Goal: Task Accomplishment & Management: Use online tool/utility

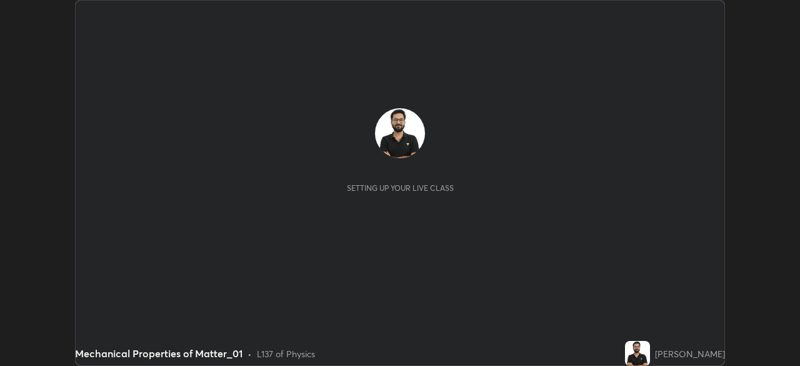
scroll to position [366, 799]
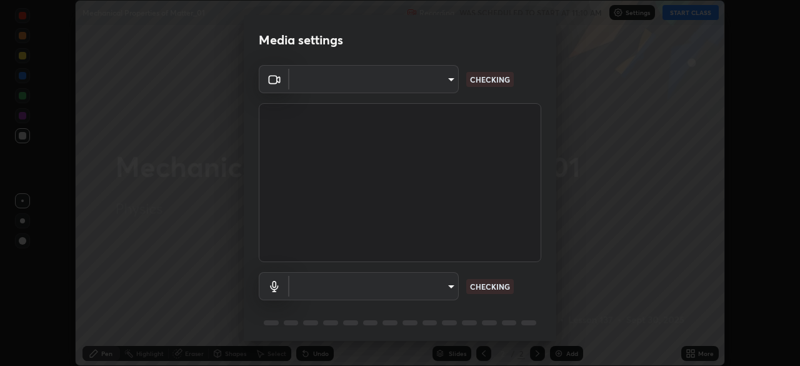
type input "78cfd06ab845a6670bd6b41bc9e532a74a61c5b076cd205a076ea7eadb4db4c9"
type input "69be97f84e7049c03813f0bcc4bf6ee2b0abac823b5cb4bd6cd9a10a9ec1d596"
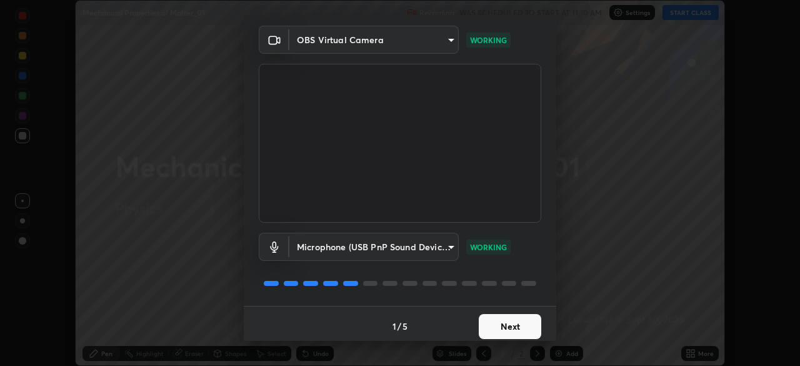
scroll to position [44, 0]
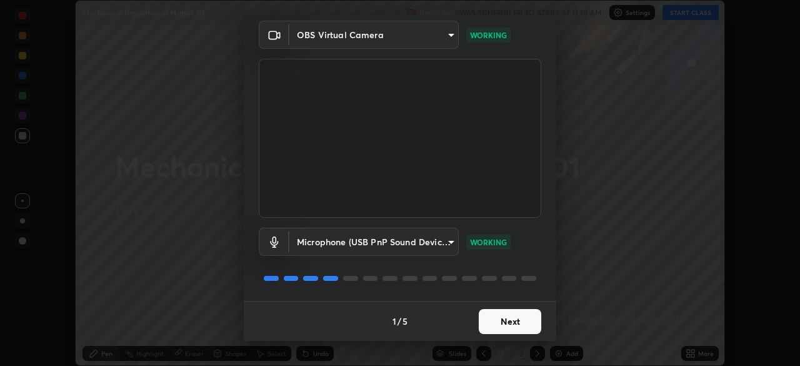
click at [517, 322] on button "Next" at bounding box center [510, 321] width 62 height 25
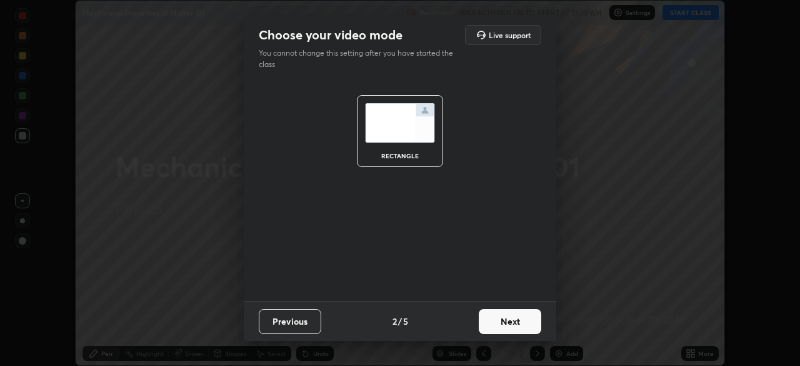
click at [516, 316] on button "Next" at bounding box center [510, 321] width 62 height 25
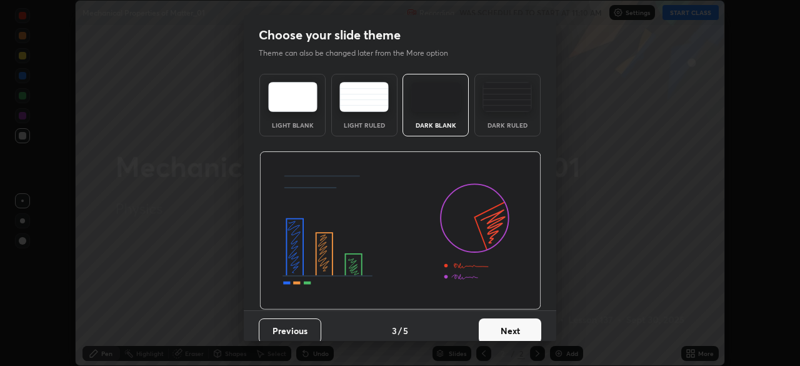
click at [504, 109] on img at bounding box center [506, 97] width 49 height 30
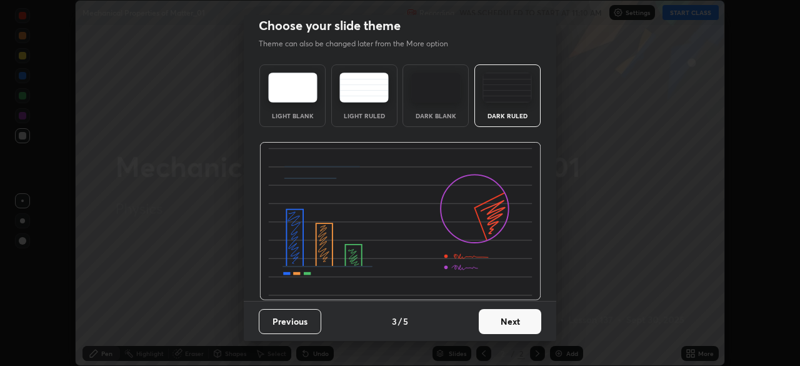
click at [507, 324] on button "Next" at bounding box center [510, 321] width 62 height 25
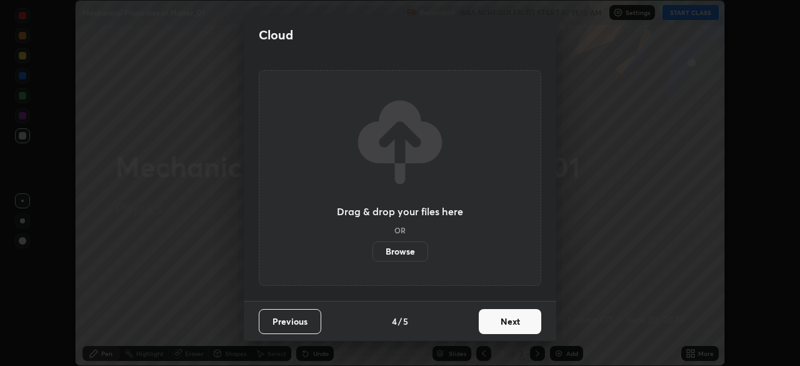
scroll to position [0, 0]
click at [510, 321] on button "Next" at bounding box center [510, 321] width 62 height 25
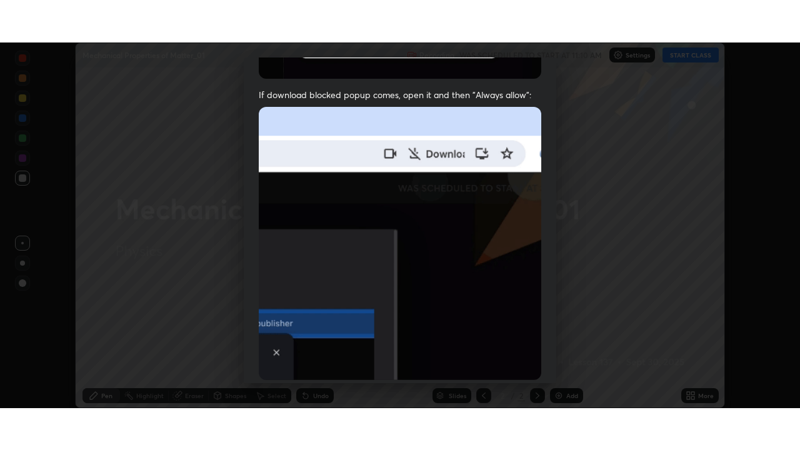
scroll to position [299, 0]
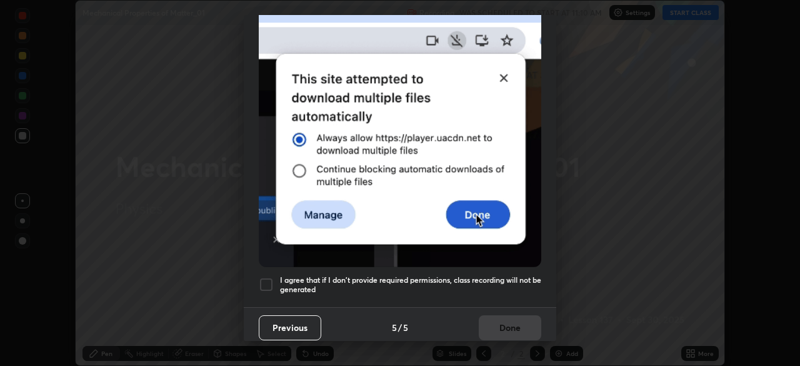
click at [491, 279] on h5 "I agree that if I don't provide required permissions, class recording will not …" at bounding box center [410, 284] width 261 height 19
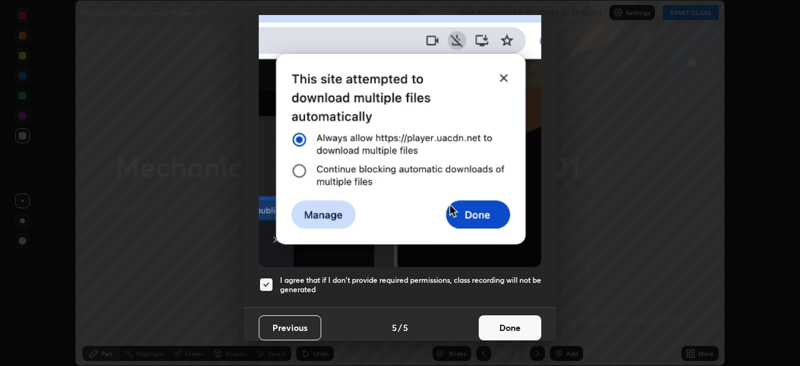
click at [503, 325] on button "Done" at bounding box center [510, 327] width 62 height 25
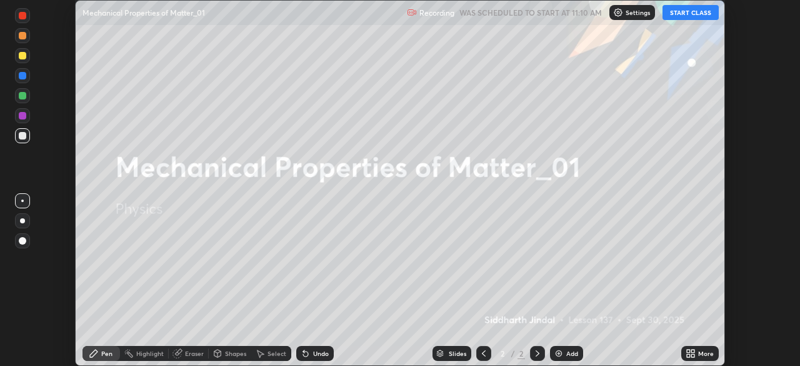
click at [692, 355] on icon at bounding box center [692, 355] width 3 height 3
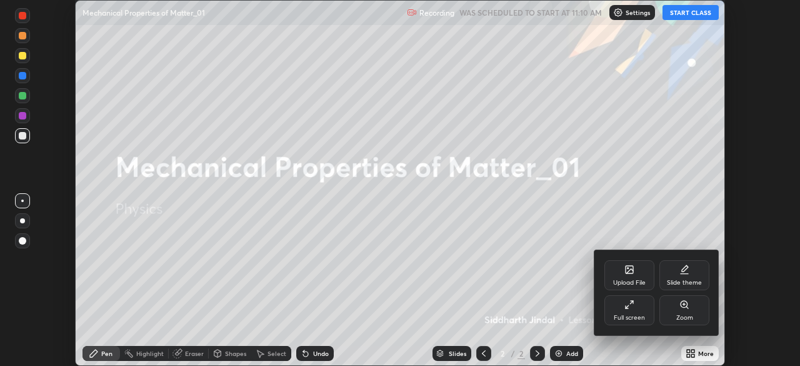
click at [642, 308] on div "Full screen" at bounding box center [629, 310] width 50 height 30
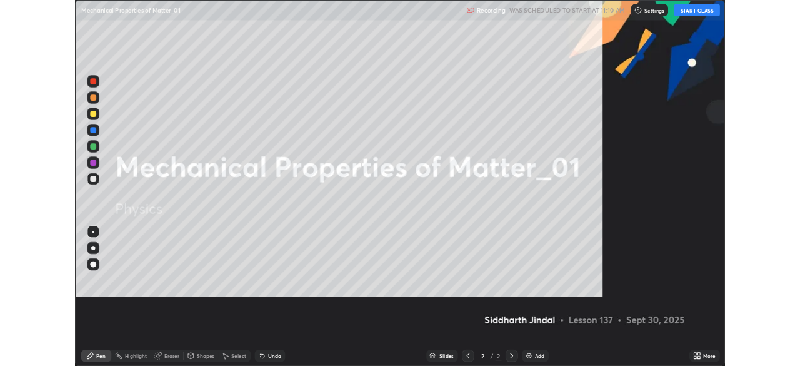
scroll to position [450, 800]
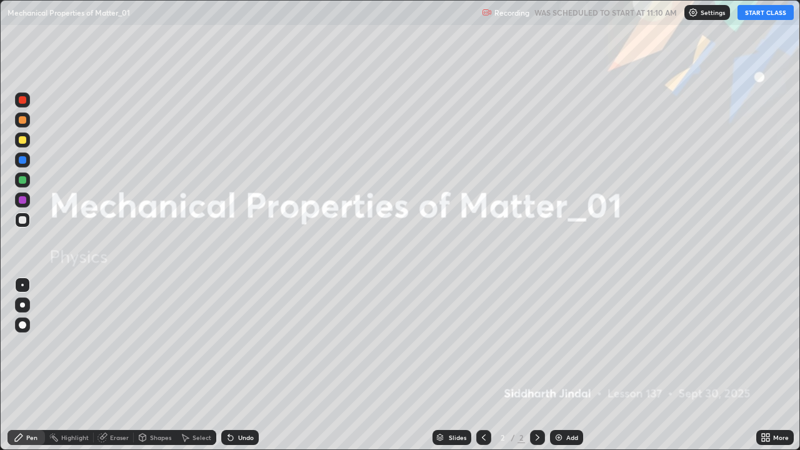
click at [21, 309] on div at bounding box center [22, 304] width 15 height 15
click at [536, 365] on icon at bounding box center [538, 437] width 4 height 6
click at [534, 365] on icon at bounding box center [537, 437] width 10 height 10
click at [533, 365] on icon at bounding box center [537, 437] width 10 height 10
click at [534, 365] on icon at bounding box center [537, 437] width 10 height 10
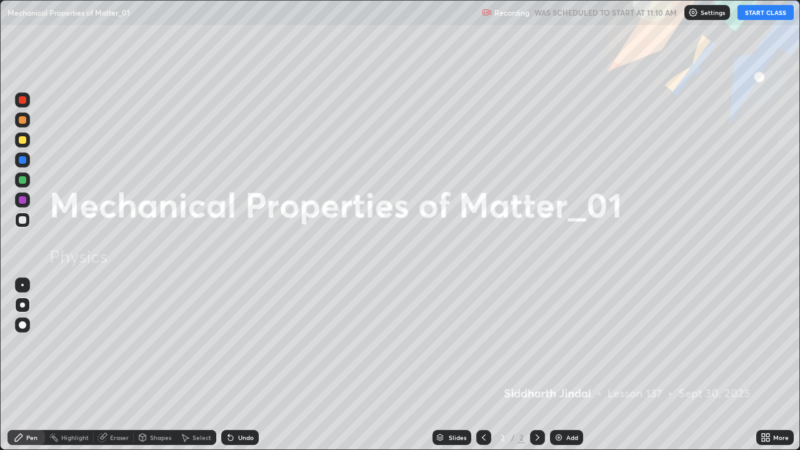
click at [532, 365] on icon at bounding box center [537, 437] width 10 height 10
click at [562, 365] on img at bounding box center [559, 437] width 10 height 10
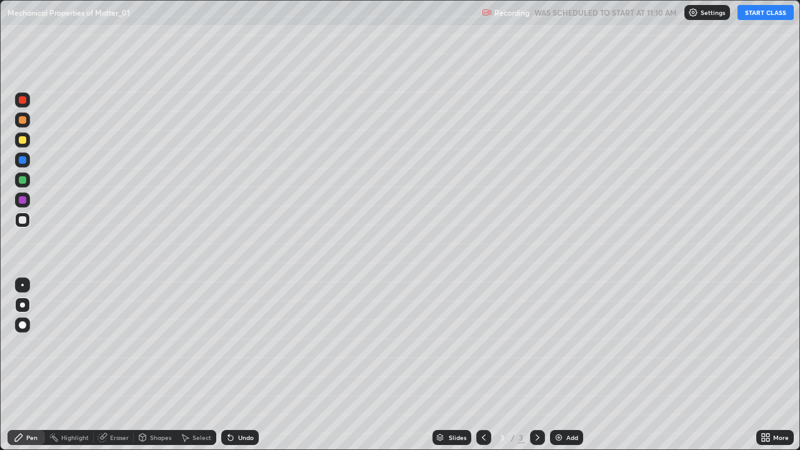
click at [763, 15] on button "START CLASS" at bounding box center [765, 12] width 56 height 15
click at [534, 365] on icon at bounding box center [537, 437] width 10 height 10
click at [560, 365] on img at bounding box center [559, 437] width 10 height 10
click at [202, 365] on div "Select" at bounding box center [201, 437] width 19 height 6
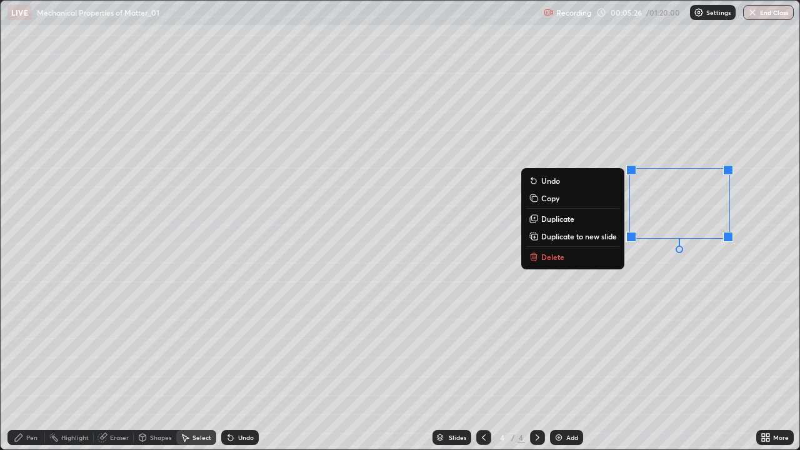
click at [587, 259] on button "Delete" at bounding box center [572, 256] width 93 height 15
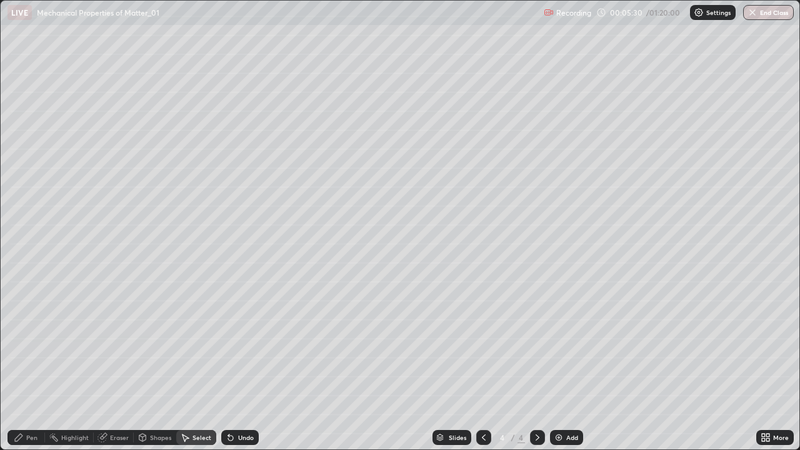
click at [27, 365] on div "Pen" at bounding box center [31, 437] width 11 height 6
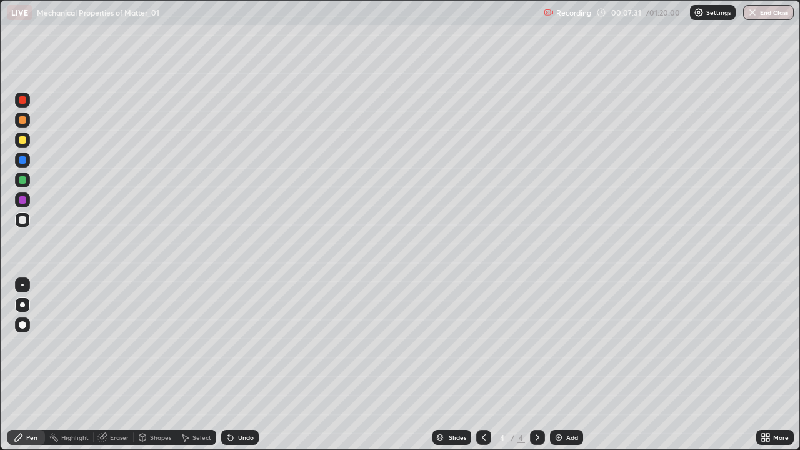
click at [534, 365] on icon at bounding box center [537, 437] width 10 height 10
click at [567, 365] on div "Add" at bounding box center [566, 437] width 33 height 15
click at [245, 365] on div "Undo" at bounding box center [246, 437] width 16 height 6
click at [200, 365] on div "Select" at bounding box center [201, 437] width 19 height 6
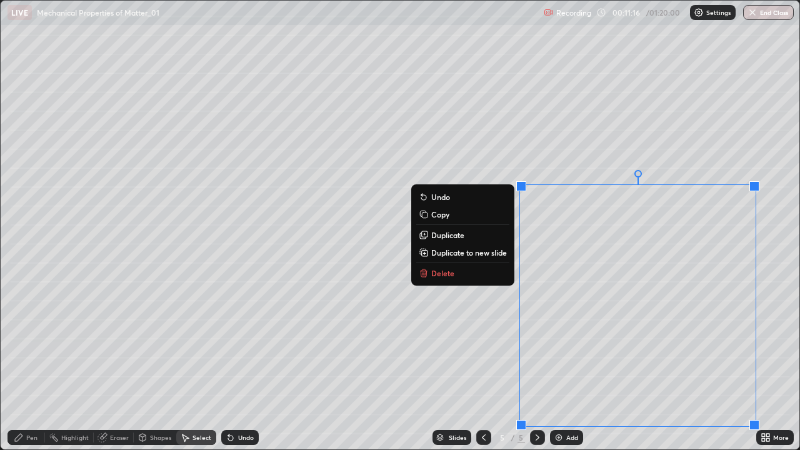
click at [457, 271] on button "Delete" at bounding box center [462, 273] width 93 height 15
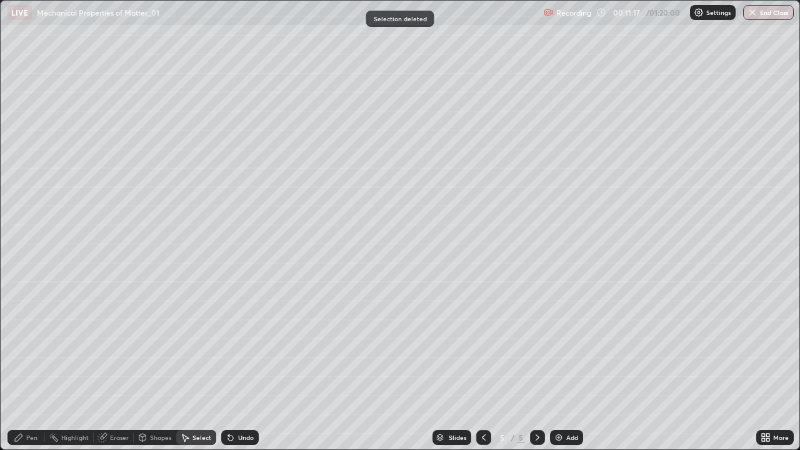
click at [25, 365] on div "Pen" at bounding box center [25, 437] width 37 height 15
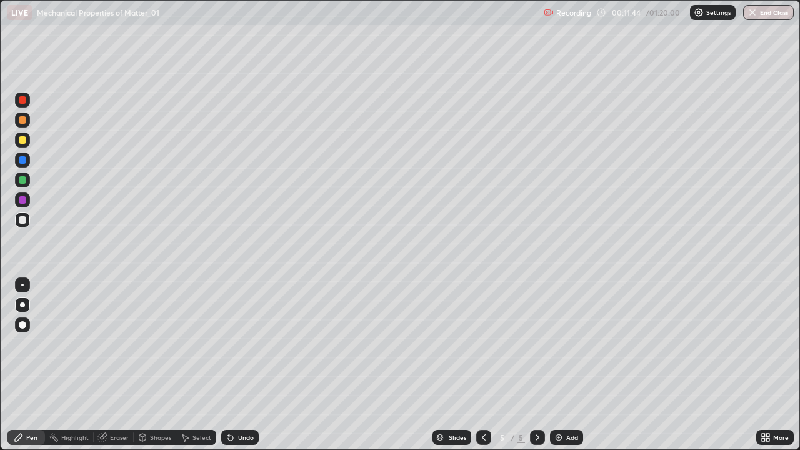
click at [239, 365] on div "Undo" at bounding box center [246, 437] width 16 height 6
click at [189, 365] on div "Select" at bounding box center [196, 437] width 40 height 15
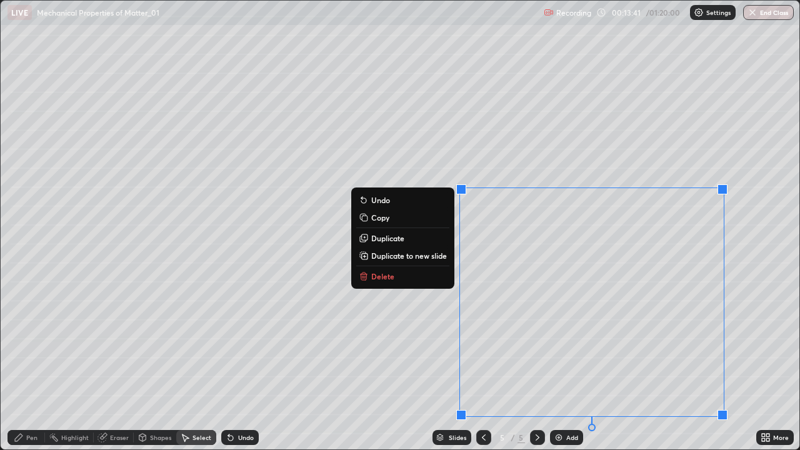
click at [397, 256] on p "Duplicate to new slide" at bounding box center [409, 256] width 76 height 10
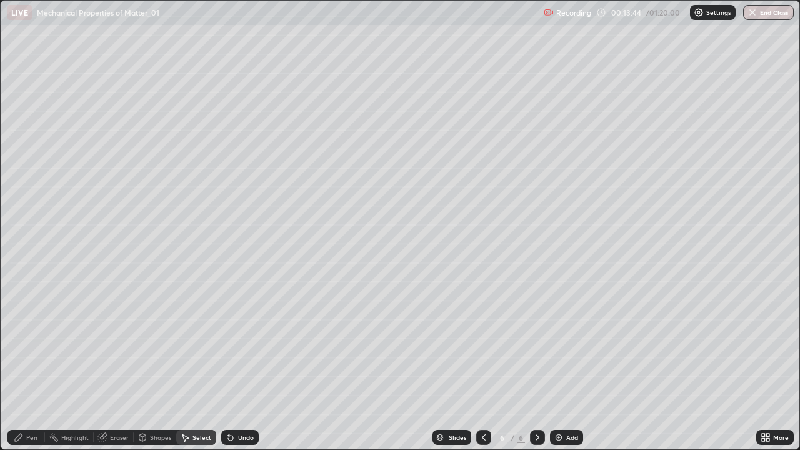
click at [21, 365] on icon at bounding box center [18, 437] width 7 height 7
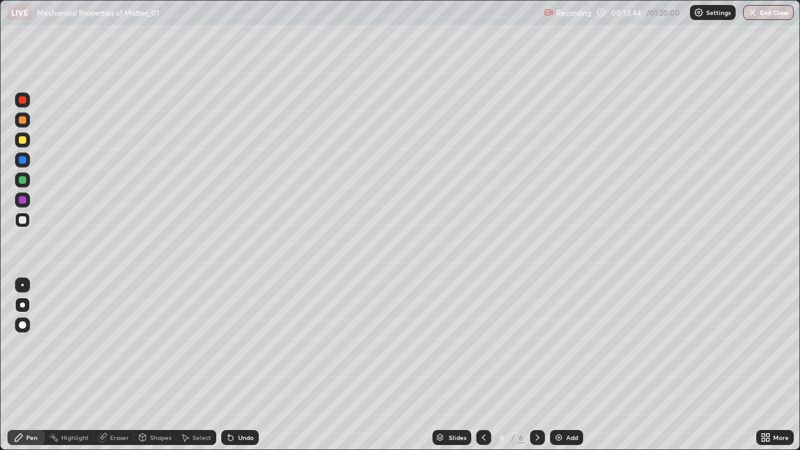
click at [21, 180] on div at bounding box center [22, 179] width 7 height 7
click at [23, 141] on div at bounding box center [22, 139] width 7 height 7
click at [234, 365] on div "Undo" at bounding box center [239, 437] width 37 height 15
click at [229, 365] on icon at bounding box center [231, 437] width 10 height 10
click at [228, 365] on icon at bounding box center [231, 437] width 10 height 10
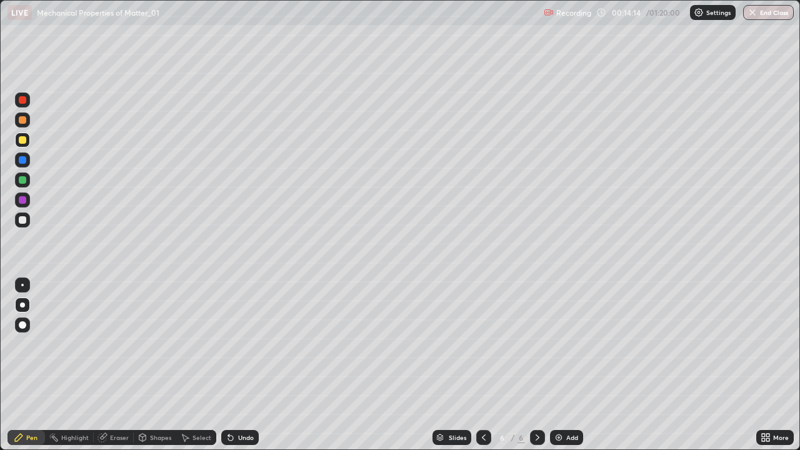
click at [229, 365] on icon at bounding box center [231, 437] width 10 height 10
click at [227, 365] on icon at bounding box center [231, 437] width 10 height 10
click at [224, 365] on div "Undo" at bounding box center [239, 437] width 37 height 15
click at [227, 365] on div "Undo" at bounding box center [239, 437] width 37 height 15
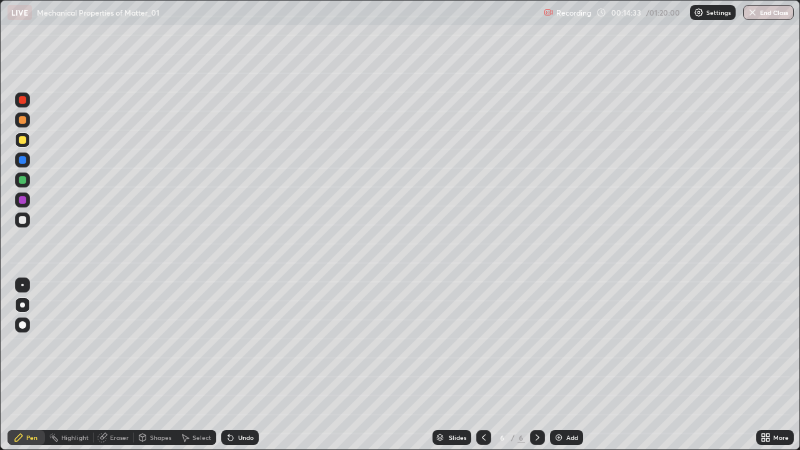
click at [232, 365] on icon at bounding box center [231, 437] width 10 height 10
click at [198, 365] on div "Select" at bounding box center [201, 437] width 19 height 6
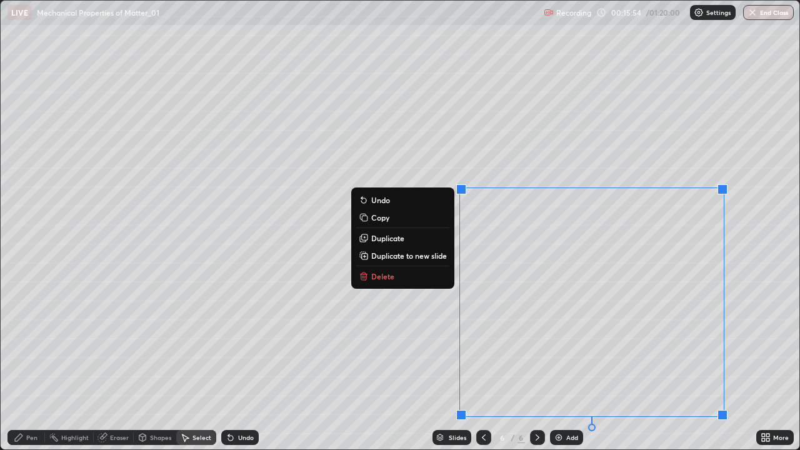
click at [396, 276] on button "Delete" at bounding box center [402, 276] width 93 height 15
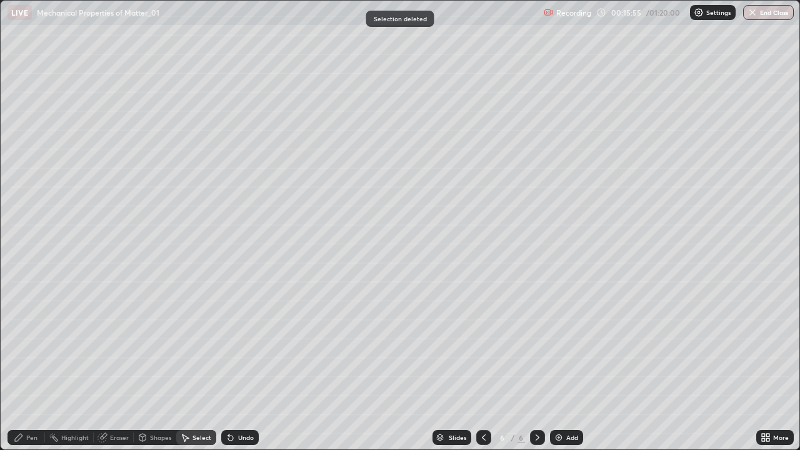
click at [27, 365] on div "Pen" at bounding box center [31, 437] width 11 height 6
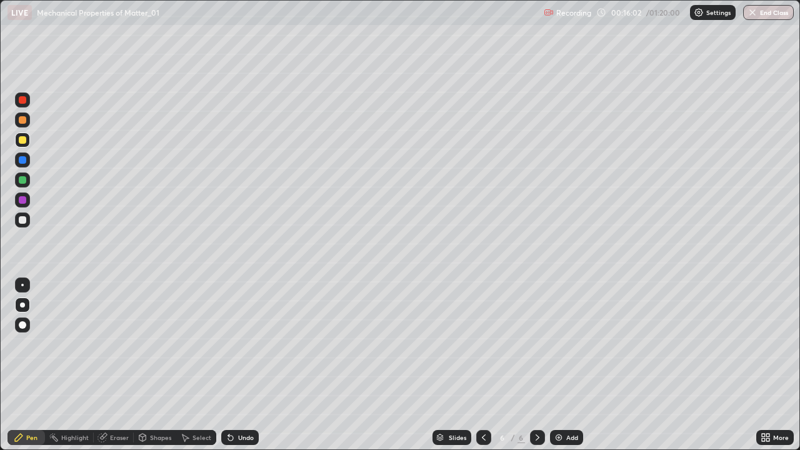
click at [19, 223] on div at bounding box center [22, 219] width 15 height 15
click at [245, 365] on div "Undo" at bounding box center [246, 437] width 16 height 6
click at [242, 365] on div "Undo" at bounding box center [246, 437] width 16 height 6
click at [239, 365] on div "Undo" at bounding box center [246, 437] width 16 height 6
click at [196, 365] on div "Select" at bounding box center [201, 437] width 19 height 6
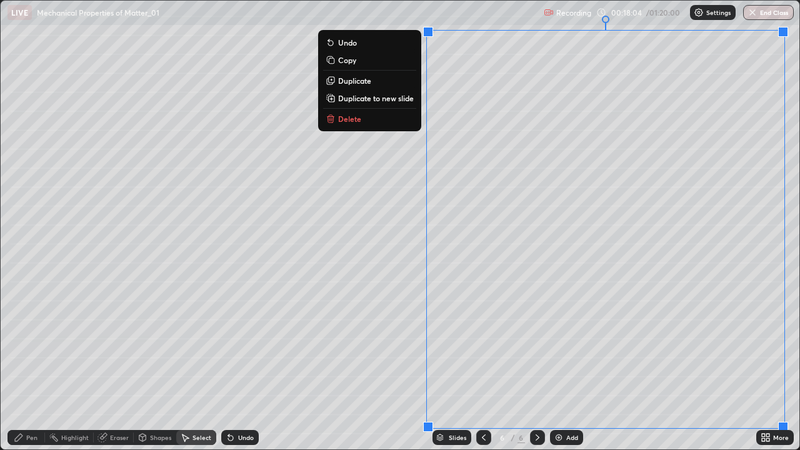
click at [357, 96] on p "Duplicate to new slide" at bounding box center [376, 98] width 76 height 10
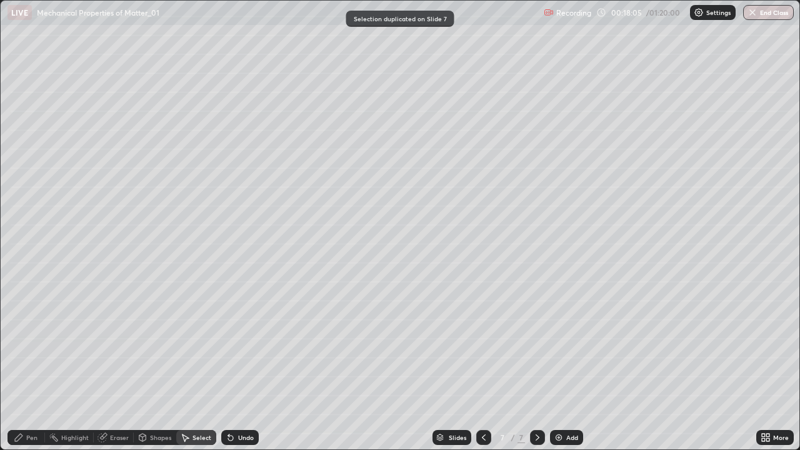
click at [27, 365] on div "Pen" at bounding box center [31, 437] width 11 height 6
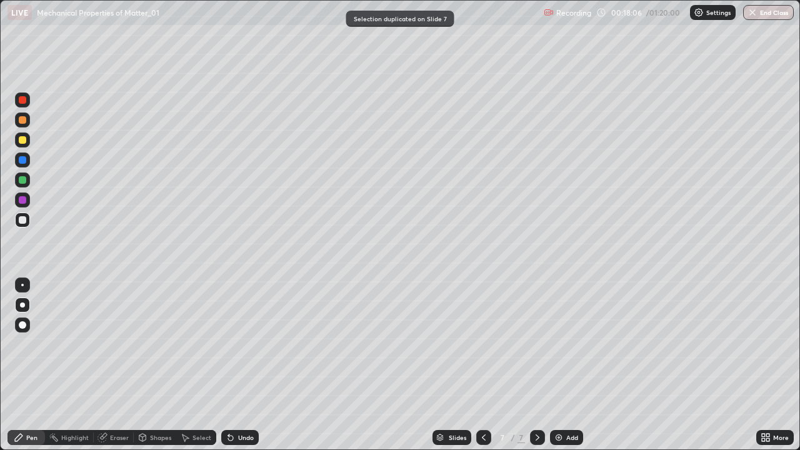
click at [19, 223] on div at bounding box center [22, 219] width 15 height 15
click at [229, 365] on icon at bounding box center [230, 438] width 5 height 5
click at [484, 365] on div at bounding box center [483, 437] width 15 height 15
click at [537, 365] on icon at bounding box center [537, 437] width 10 height 10
click at [194, 365] on div "Select" at bounding box center [201, 437] width 19 height 6
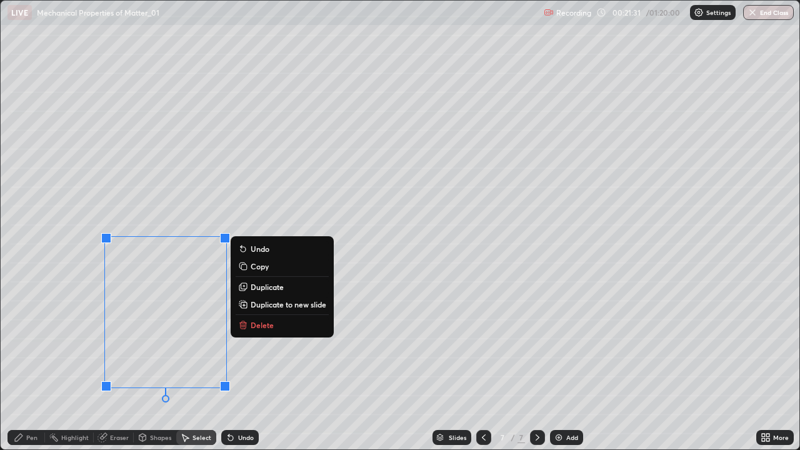
click at [259, 327] on p "Delete" at bounding box center [262, 325] width 23 height 10
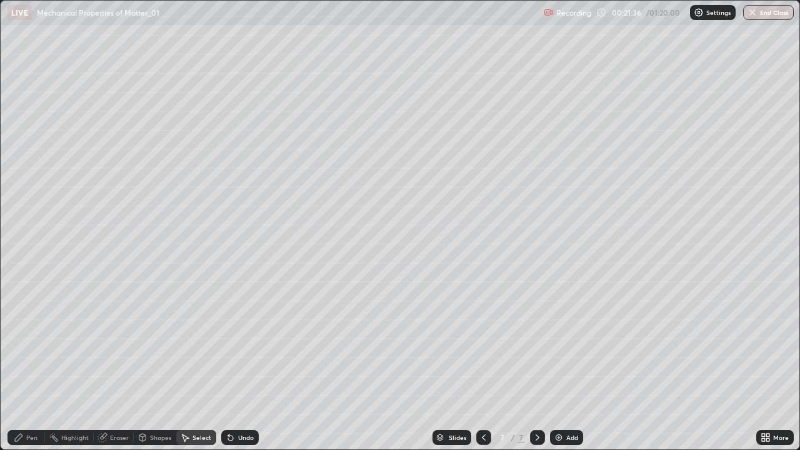
click at [536, 365] on icon at bounding box center [537, 437] width 10 height 10
click at [561, 365] on img at bounding box center [559, 437] width 10 height 10
click at [26, 365] on div "Pen" at bounding box center [25, 437] width 37 height 15
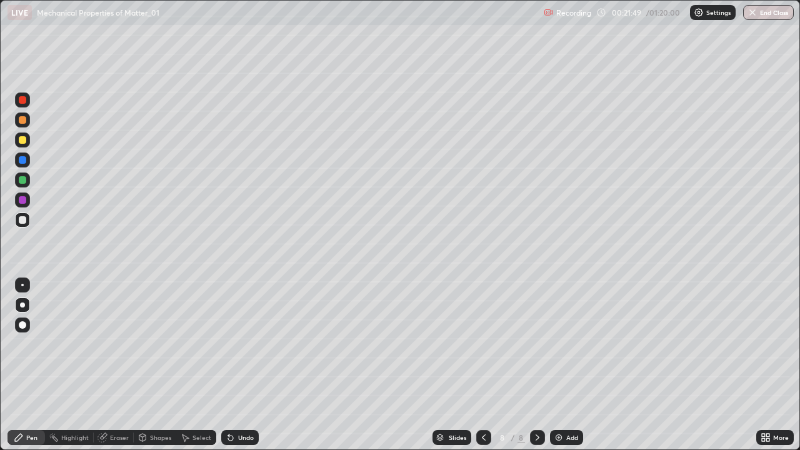
click at [25, 181] on div at bounding box center [22, 179] width 7 height 7
click at [21, 139] on div at bounding box center [22, 139] width 7 height 7
click at [199, 365] on div "Select" at bounding box center [196, 437] width 40 height 15
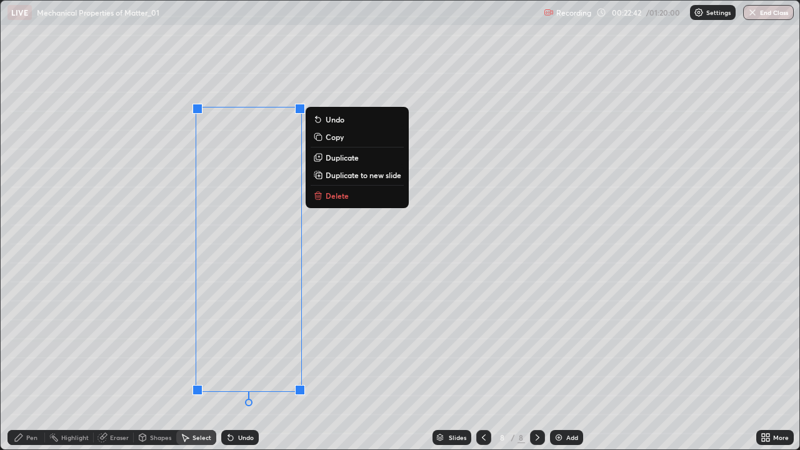
click at [342, 192] on p "Delete" at bounding box center [337, 196] width 23 height 10
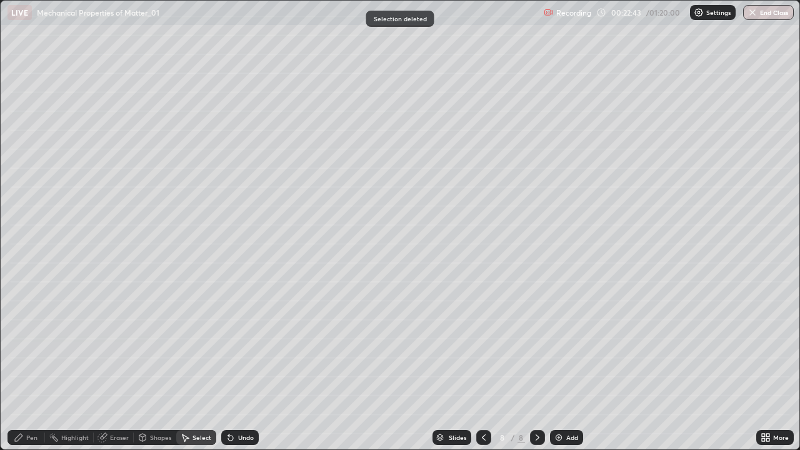
click at [29, 365] on div "Pen" at bounding box center [31, 437] width 11 height 6
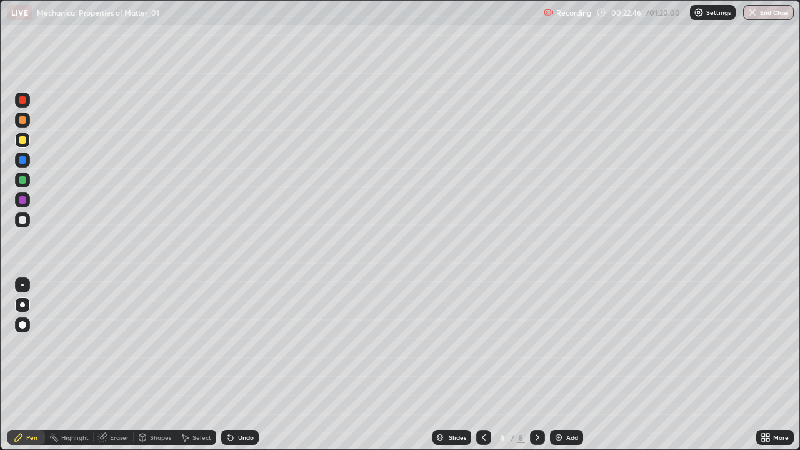
click at [22, 219] on div at bounding box center [22, 219] width 7 height 7
click at [482, 365] on icon at bounding box center [484, 437] width 10 height 10
click at [536, 365] on icon at bounding box center [537, 437] width 10 height 10
click at [27, 219] on div at bounding box center [22, 219] width 15 height 15
click at [239, 365] on div "Undo" at bounding box center [246, 437] width 16 height 6
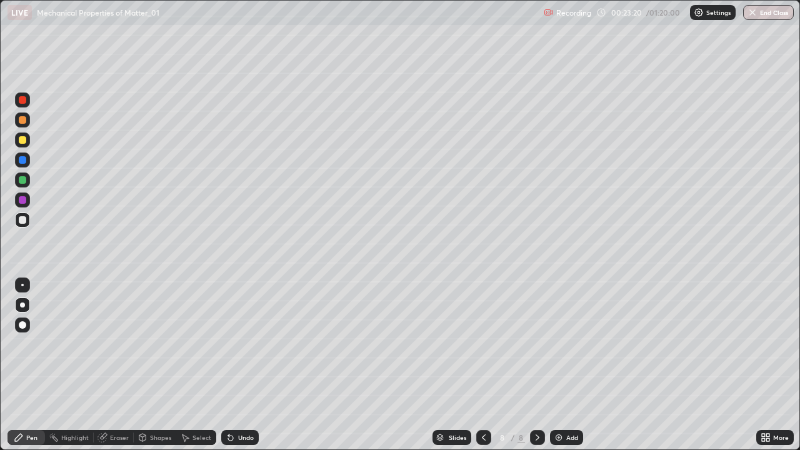
click at [116, 365] on div "Eraser" at bounding box center [119, 437] width 19 height 6
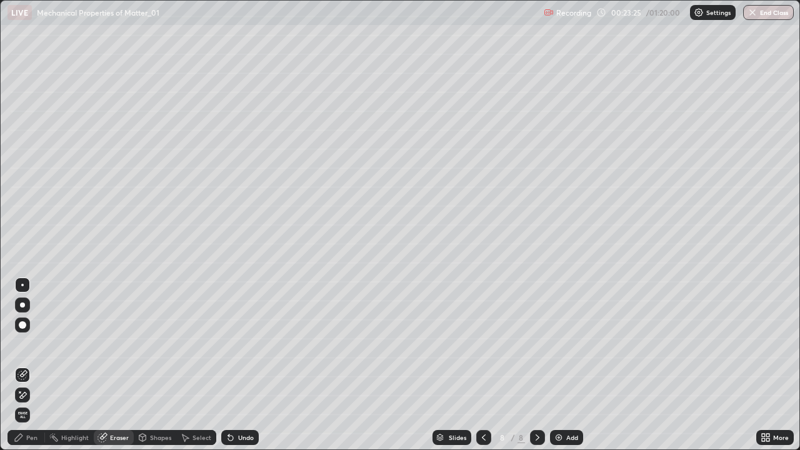
click at [32, 365] on div "Pen" at bounding box center [31, 437] width 11 height 6
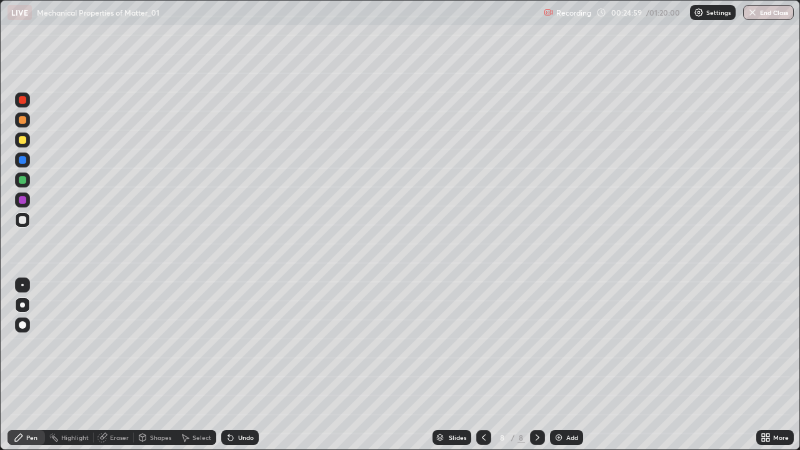
click at [179, 365] on div "Select" at bounding box center [196, 437] width 40 height 15
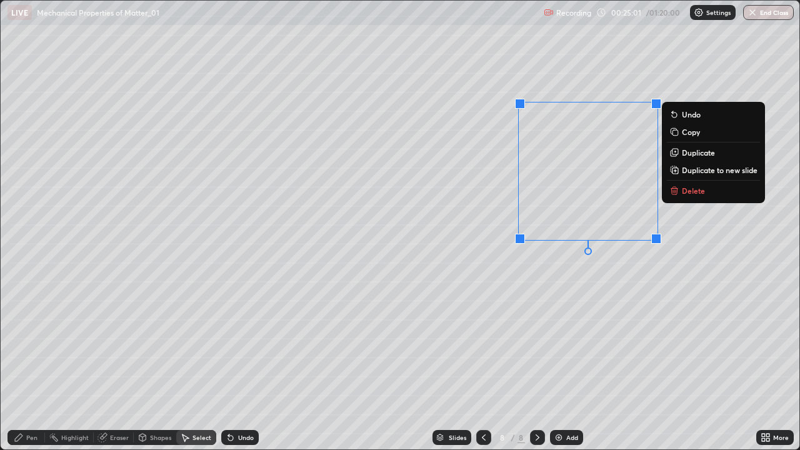
click at [679, 194] on icon at bounding box center [674, 191] width 10 height 10
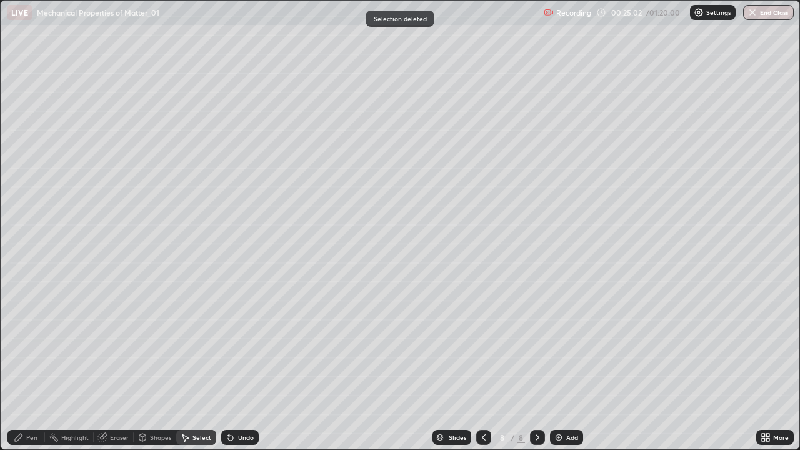
click at [27, 365] on div "Pen" at bounding box center [31, 437] width 11 height 6
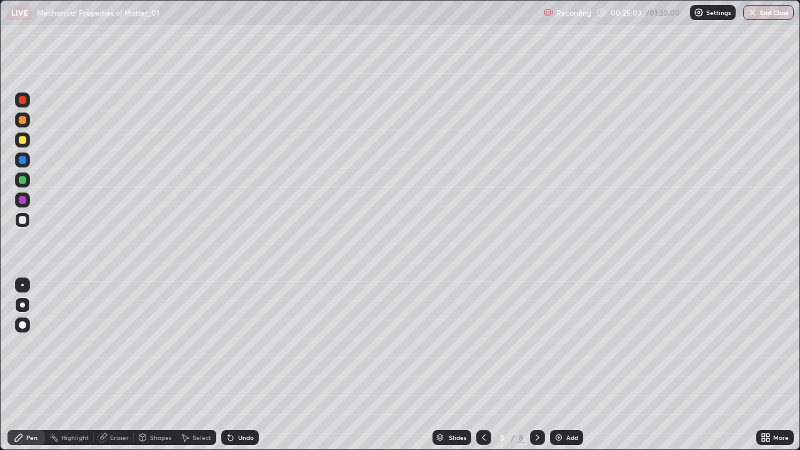
click at [22, 139] on div at bounding box center [22, 139] width 7 height 7
click at [232, 365] on icon at bounding box center [231, 437] width 10 height 10
click at [229, 365] on div "Undo" at bounding box center [239, 437] width 37 height 15
click at [226, 365] on div "Undo" at bounding box center [237, 437] width 42 height 25
click at [234, 365] on icon at bounding box center [231, 437] width 10 height 10
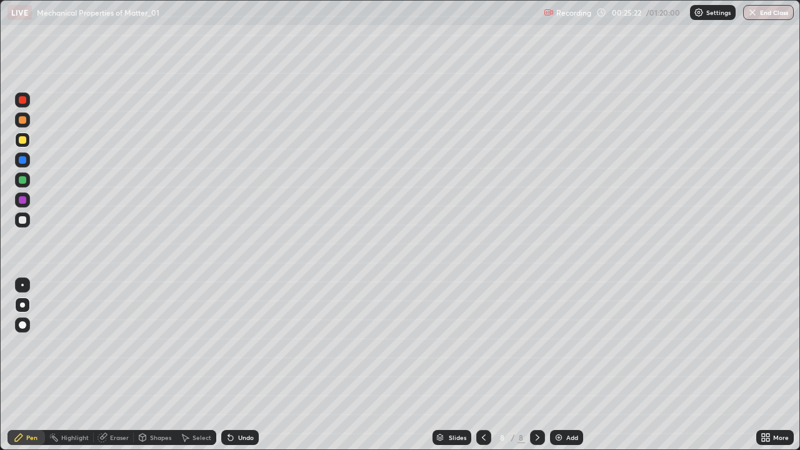
click at [117, 365] on div "Eraser" at bounding box center [119, 437] width 19 height 6
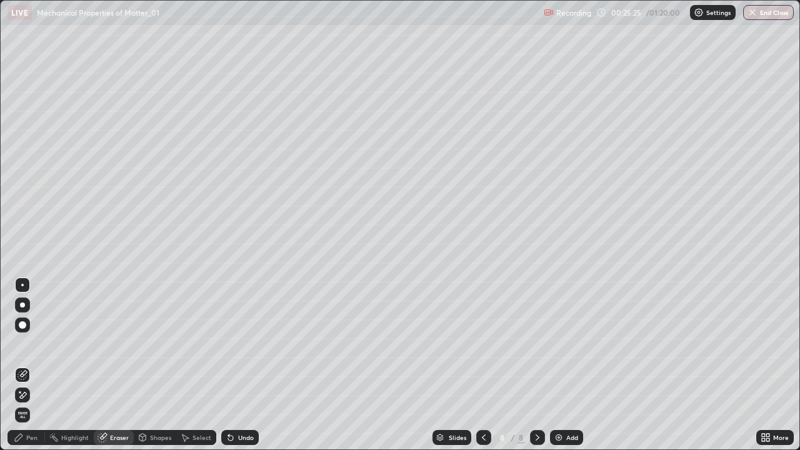
click at [32, 365] on div "Pen" at bounding box center [31, 437] width 11 height 6
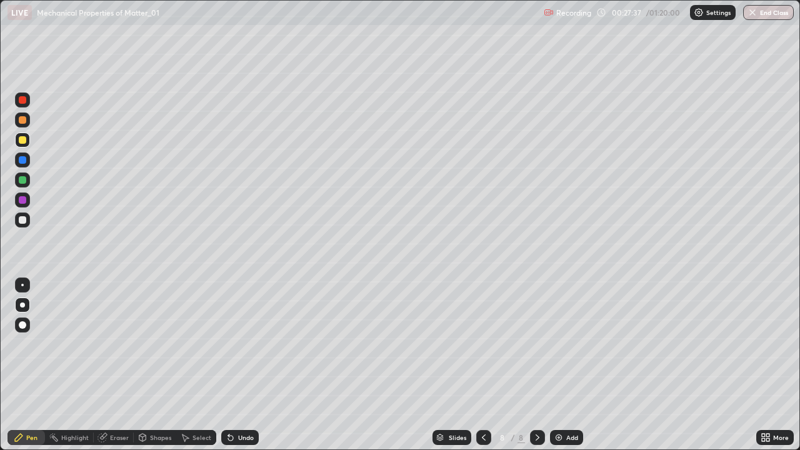
click at [19, 182] on div at bounding box center [22, 179] width 7 height 7
click at [24, 219] on div at bounding box center [22, 219] width 7 height 7
click at [24, 181] on div at bounding box center [22, 179] width 7 height 7
click at [156, 365] on div "Shapes" at bounding box center [160, 437] width 21 height 6
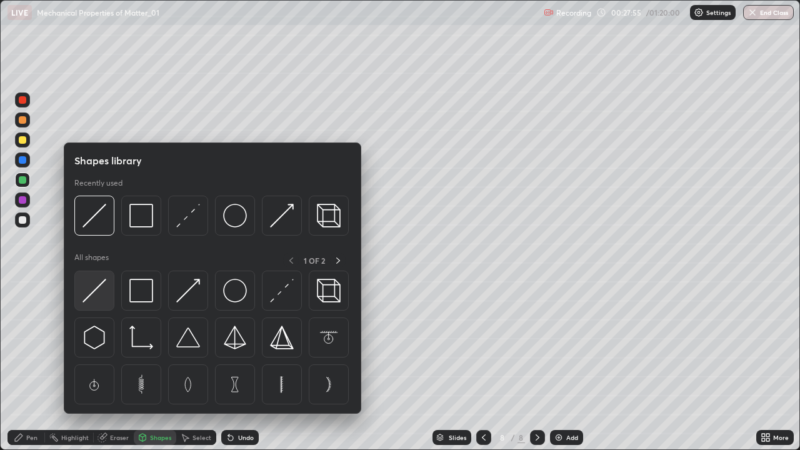
click at [101, 299] on img at bounding box center [94, 291] width 24 height 24
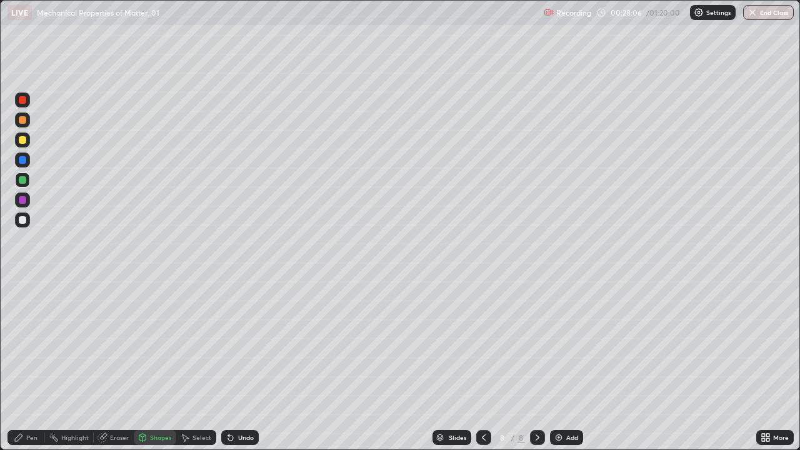
click at [30, 365] on div "Pen" at bounding box center [31, 437] width 11 height 6
click at [242, 365] on div "Undo" at bounding box center [246, 437] width 16 height 6
click at [241, 365] on div "Undo" at bounding box center [246, 437] width 16 height 6
click at [237, 365] on div "Undo" at bounding box center [237, 437] width 42 height 25
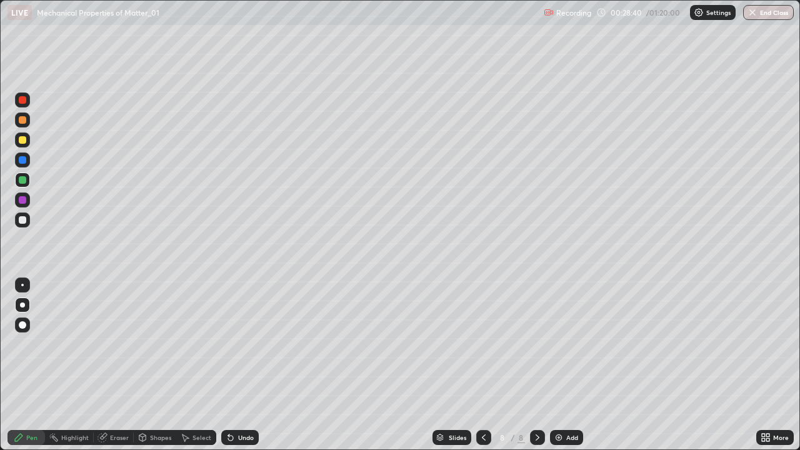
click at [238, 365] on div "Undo" at bounding box center [237, 437] width 42 height 25
click at [237, 365] on div "Undo" at bounding box center [237, 437] width 42 height 25
click at [238, 365] on div "Undo" at bounding box center [237, 437] width 42 height 25
click at [237, 365] on div "Undo" at bounding box center [237, 437] width 42 height 25
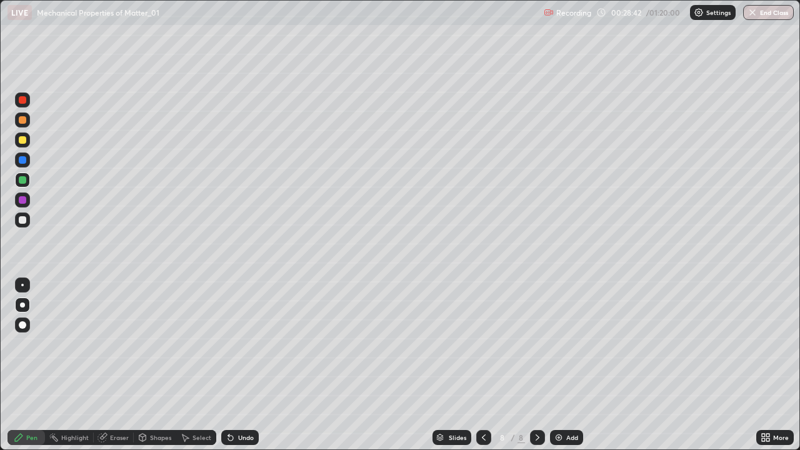
click at [238, 365] on div "Undo" at bounding box center [237, 437] width 42 height 25
click at [18, 142] on div at bounding box center [22, 139] width 15 height 15
click at [201, 365] on div "Select" at bounding box center [201, 437] width 19 height 6
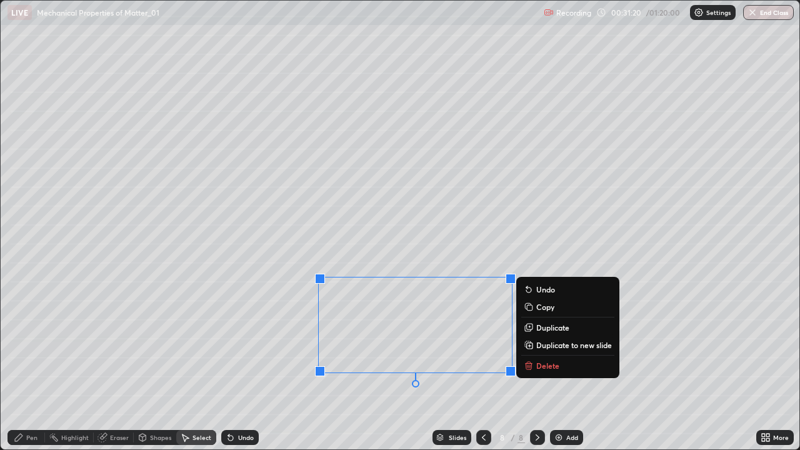
click at [551, 365] on p "Delete" at bounding box center [547, 366] width 23 height 10
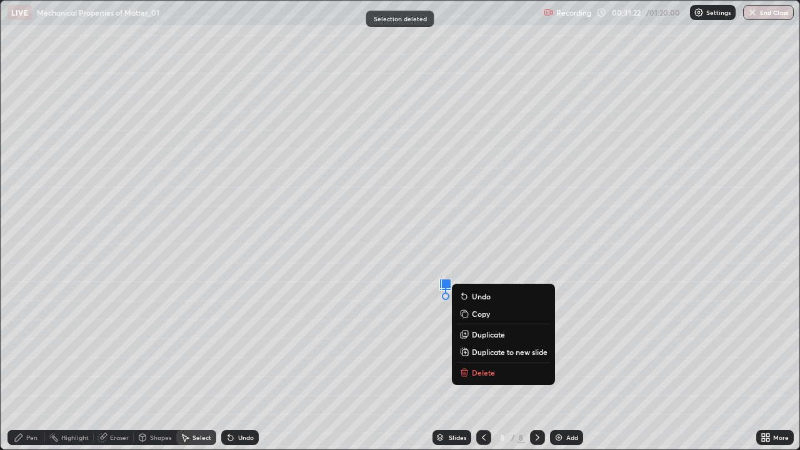
click at [474, 365] on p "Delete" at bounding box center [483, 372] width 23 height 10
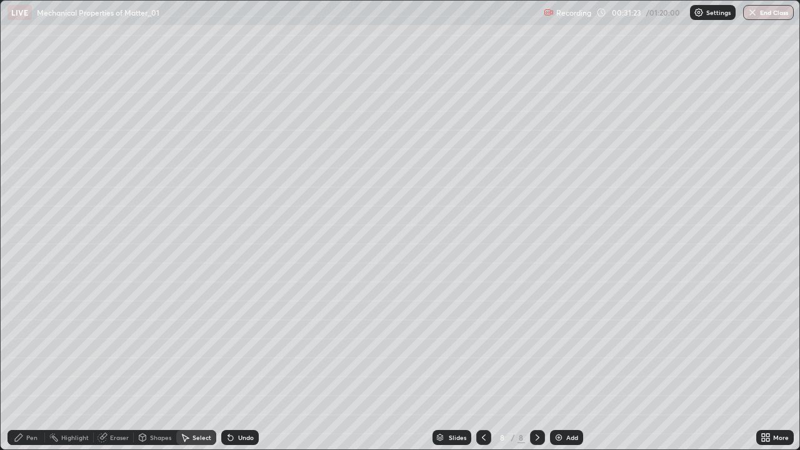
click at [32, 365] on div "Pen" at bounding box center [31, 437] width 11 height 6
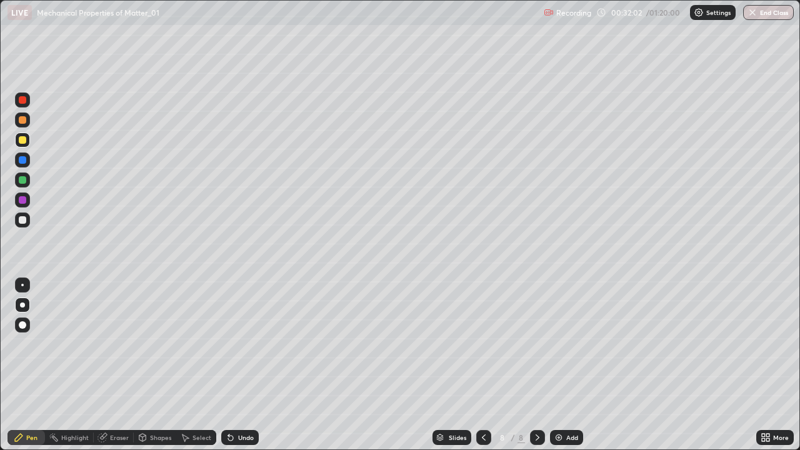
click at [198, 365] on div "Select" at bounding box center [201, 437] width 19 height 6
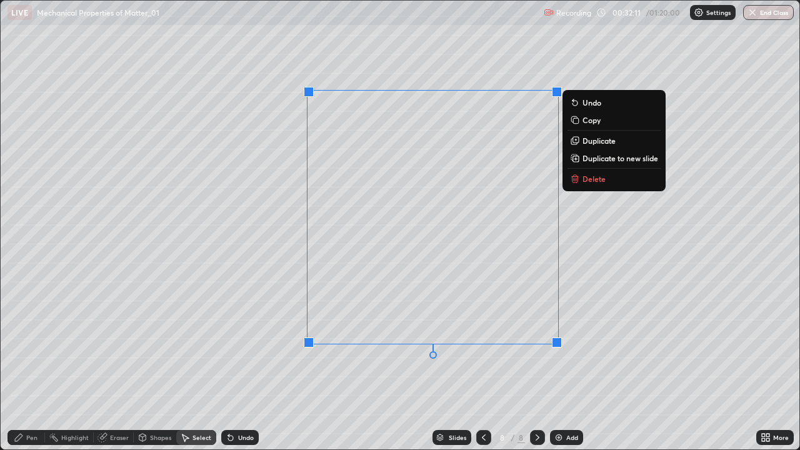
click at [581, 252] on div "0 ° Undo Copy Duplicate Duplicate to new slide Delete" at bounding box center [400, 225] width 799 height 449
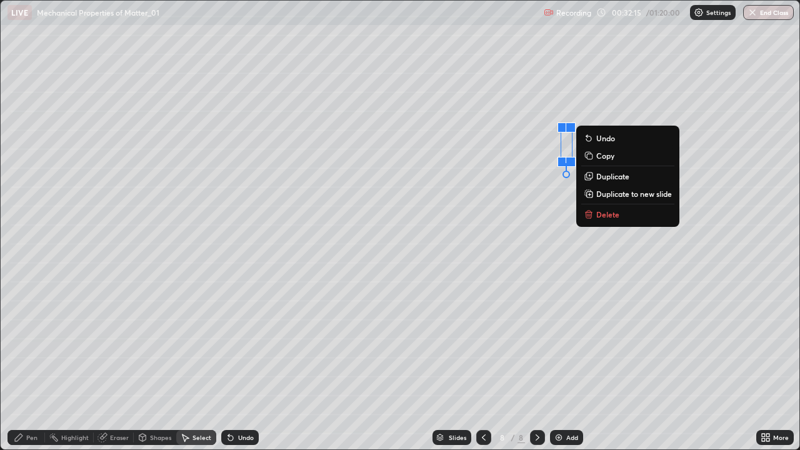
click at [22, 365] on icon at bounding box center [19, 437] width 10 height 10
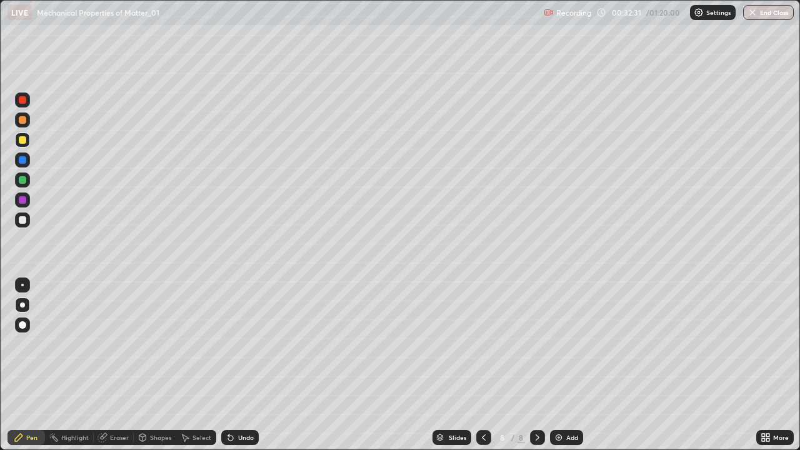
click at [22, 141] on div at bounding box center [22, 139] width 7 height 7
click at [241, 365] on div "Undo" at bounding box center [246, 437] width 16 height 6
click at [240, 365] on div "Undo" at bounding box center [246, 437] width 16 height 6
click at [242, 365] on div "Undo" at bounding box center [246, 437] width 16 height 6
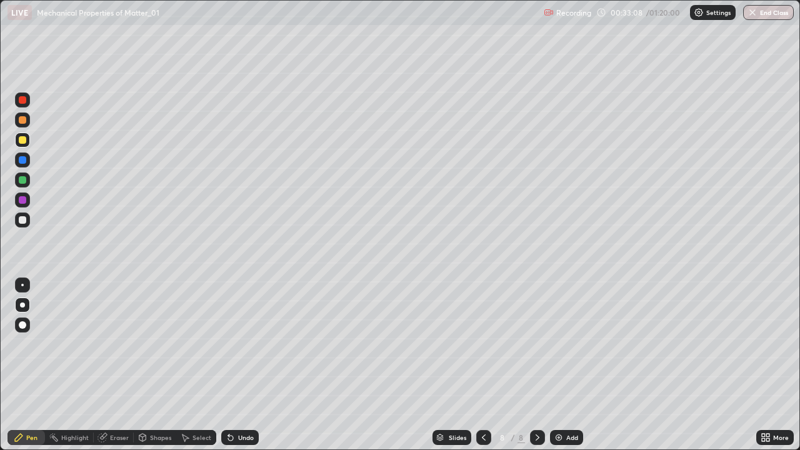
click at [240, 365] on div "Undo" at bounding box center [246, 437] width 16 height 6
click at [239, 365] on div "Undo" at bounding box center [246, 437] width 16 height 6
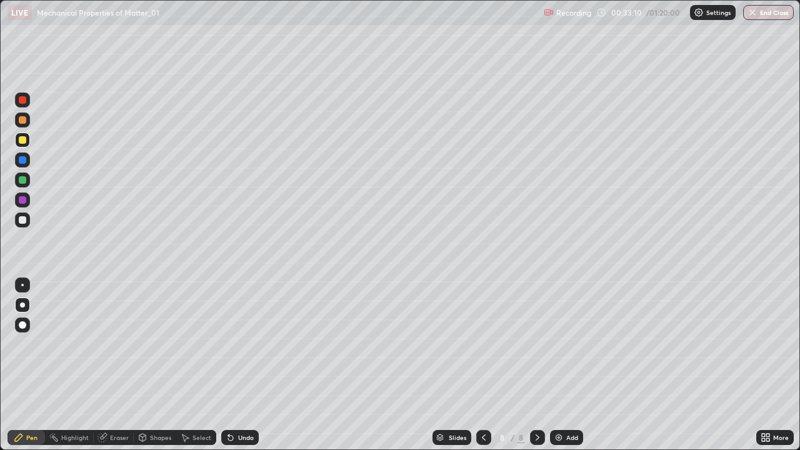
click at [239, 365] on div "Undo" at bounding box center [246, 437] width 16 height 6
click at [238, 365] on div "Undo" at bounding box center [246, 437] width 16 height 6
click at [536, 365] on icon at bounding box center [537, 437] width 10 height 10
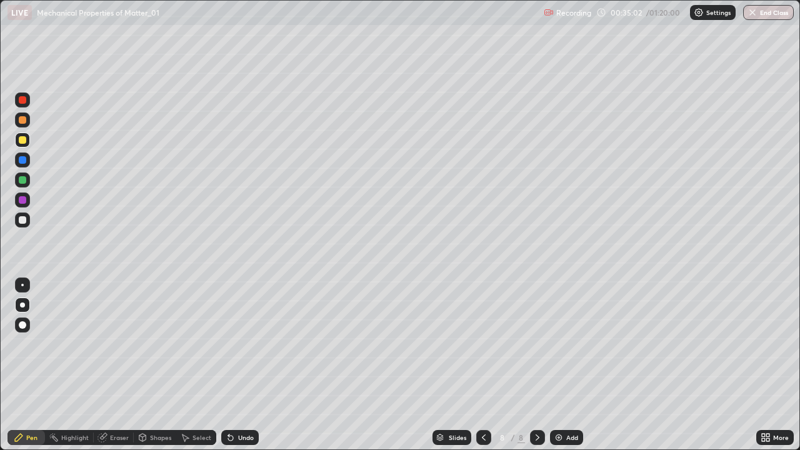
click at [558, 365] on img at bounding box center [559, 437] width 10 height 10
click at [21, 219] on div at bounding box center [22, 219] width 7 height 7
click at [22, 139] on div at bounding box center [22, 139] width 7 height 7
click at [20, 217] on div at bounding box center [22, 219] width 7 height 7
click at [150, 365] on div "Shapes" at bounding box center [160, 437] width 21 height 6
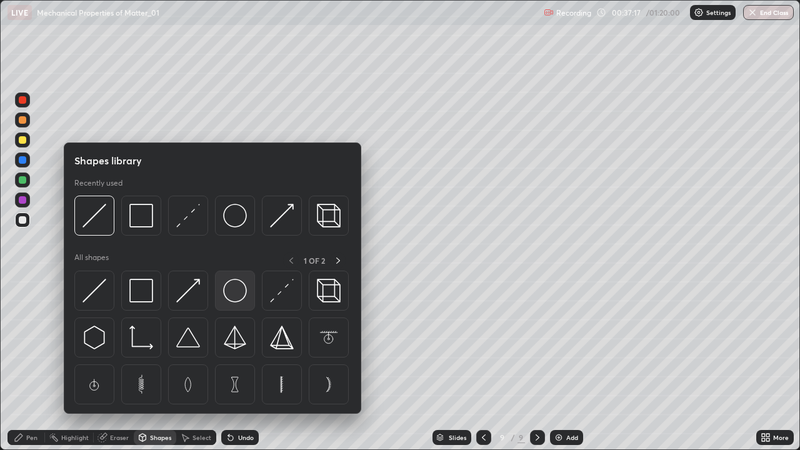
click at [230, 286] on img at bounding box center [235, 291] width 24 height 24
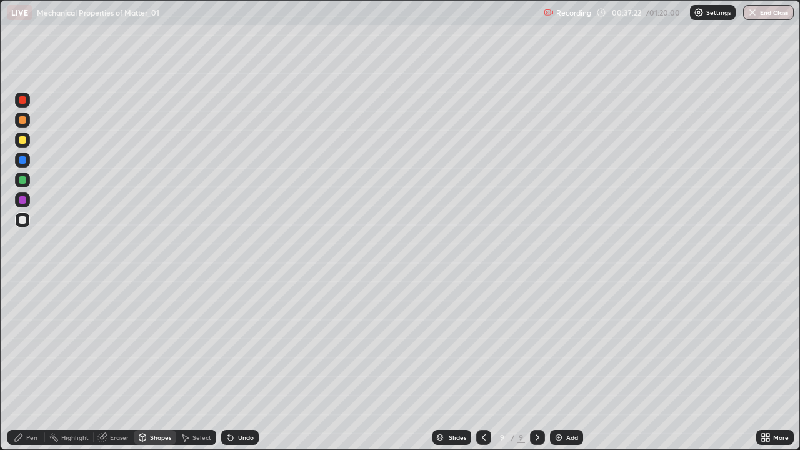
click at [239, 365] on div "Undo" at bounding box center [246, 437] width 16 height 6
click at [199, 365] on div "Select" at bounding box center [201, 437] width 19 height 6
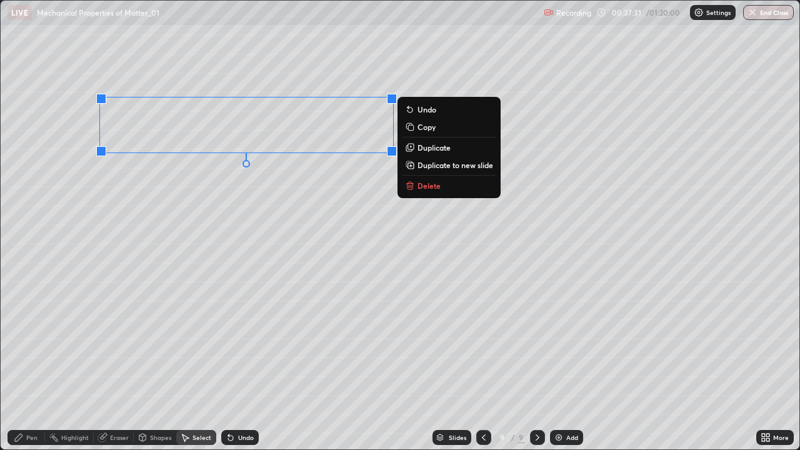
click at [321, 207] on div "0 ° Undo Copy Duplicate Duplicate to new slide Delete" at bounding box center [400, 225] width 799 height 449
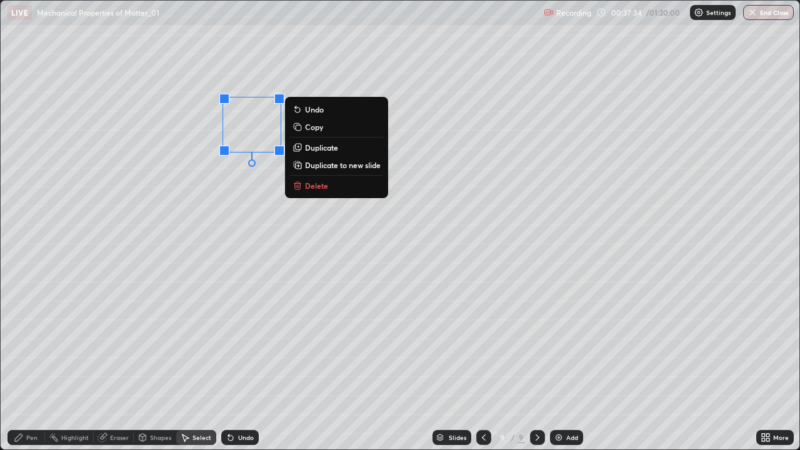
click at [321, 149] on p "Duplicate" at bounding box center [321, 147] width 33 height 10
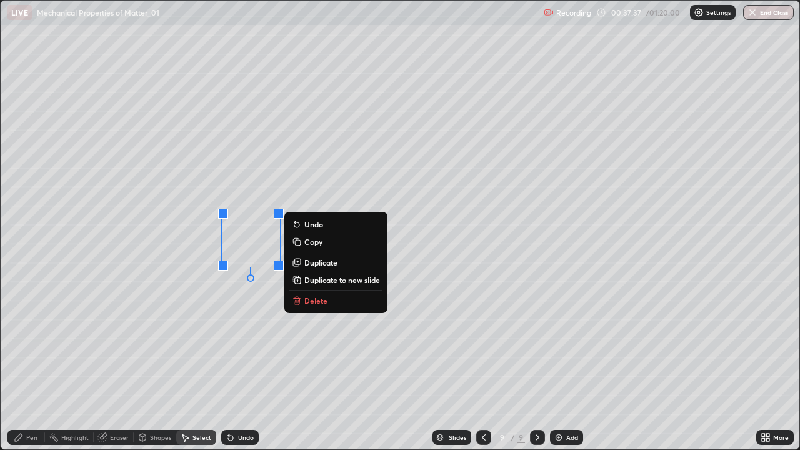
click at [29, 365] on div "Pen" at bounding box center [31, 437] width 11 height 6
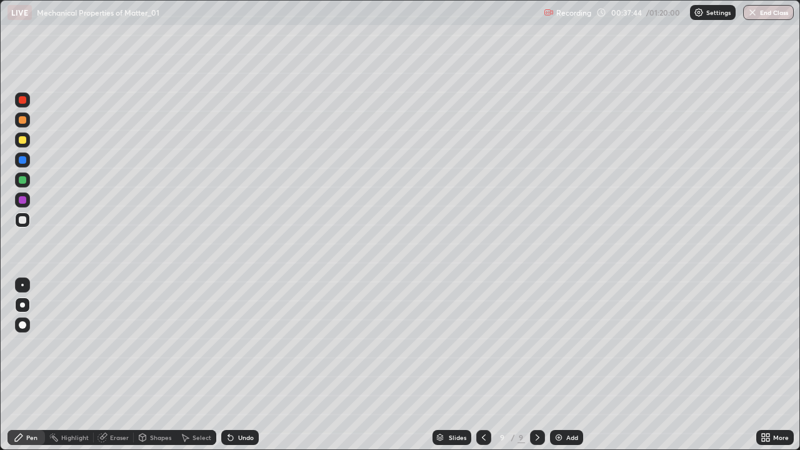
click at [237, 365] on div "Undo" at bounding box center [239, 437] width 37 height 15
click at [196, 365] on div "Select" at bounding box center [201, 437] width 19 height 6
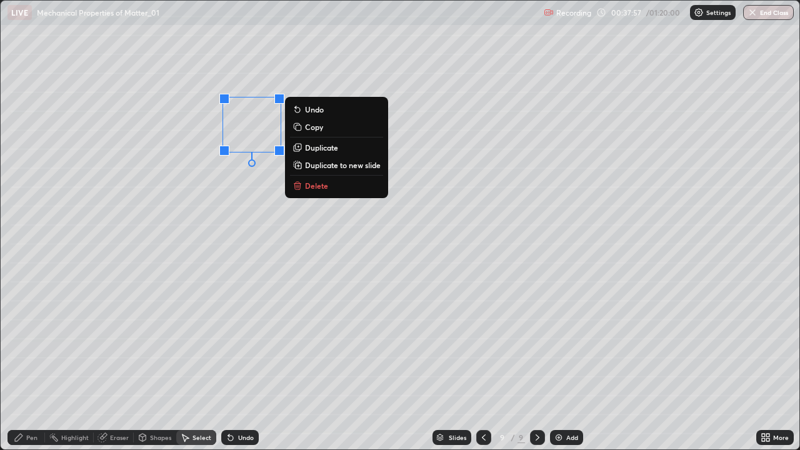
click at [318, 148] on p "Duplicate" at bounding box center [321, 147] width 33 height 10
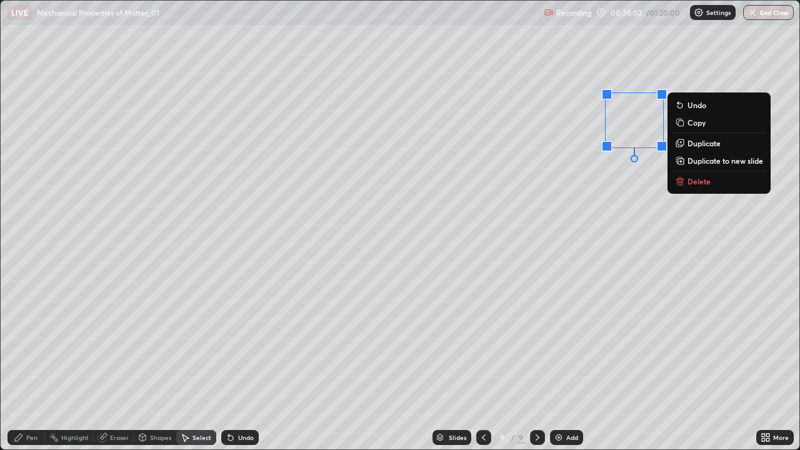
click at [35, 365] on div "Pen" at bounding box center [31, 437] width 11 height 6
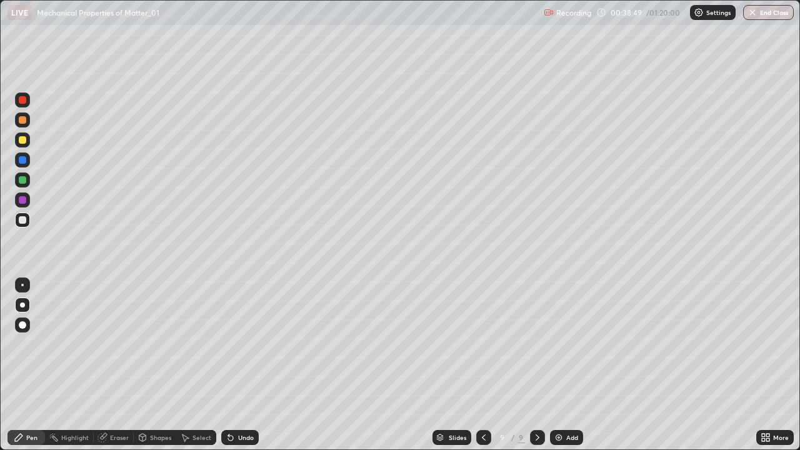
click at [20, 142] on div at bounding box center [22, 139] width 7 height 7
click at [241, 365] on div "Undo" at bounding box center [246, 437] width 16 height 6
click at [232, 365] on icon at bounding box center [231, 437] width 10 height 10
click at [234, 365] on div "Undo" at bounding box center [239, 437] width 37 height 15
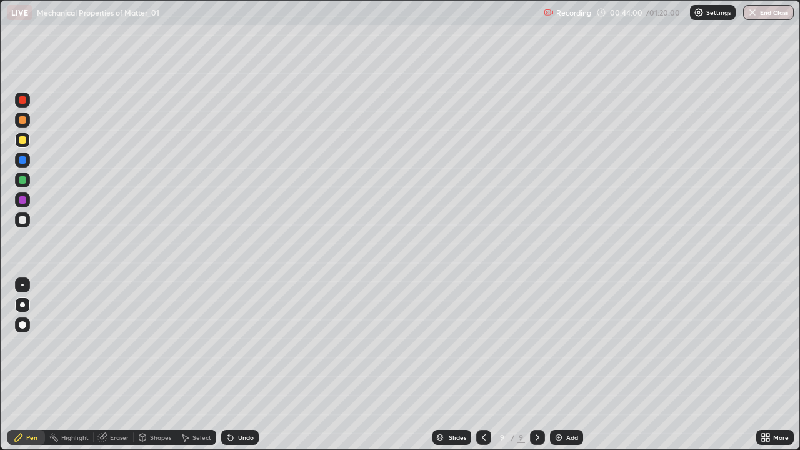
click at [532, 365] on icon at bounding box center [537, 437] width 10 height 10
click at [559, 365] on img at bounding box center [559, 437] width 10 height 10
click at [22, 222] on div at bounding box center [22, 219] width 7 height 7
click at [238, 365] on div "Undo" at bounding box center [246, 437] width 16 height 6
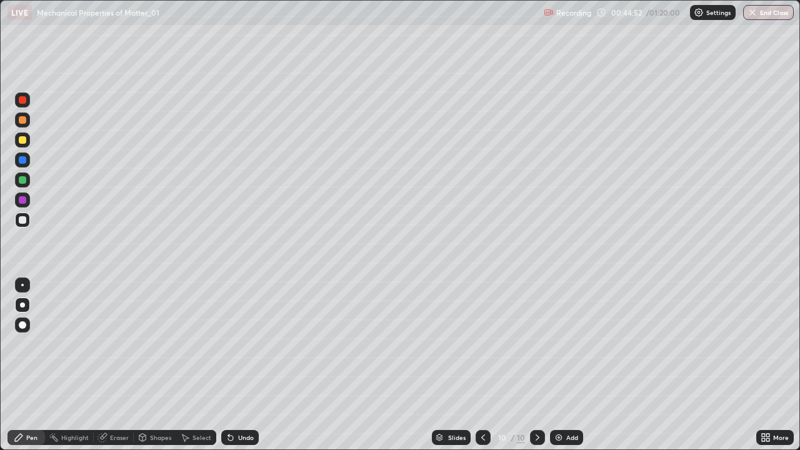
click at [22, 144] on div at bounding box center [22, 139] width 15 height 15
click at [535, 365] on icon at bounding box center [537, 437] width 10 height 10
click at [536, 365] on icon at bounding box center [537, 437] width 10 height 10
click at [536, 365] on icon at bounding box center [538, 437] width 4 height 6
click at [536, 365] on icon at bounding box center [537, 437] width 10 height 10
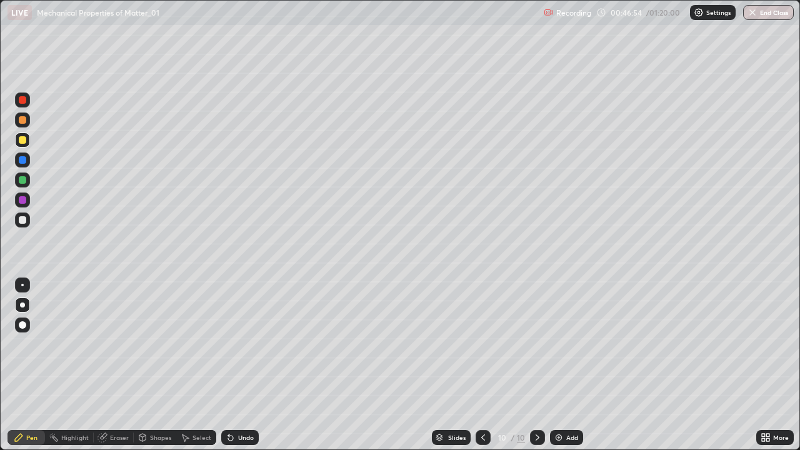
click at [567, 365] on div "Add" at bounding box center [572, 437] width 12 height 6
click at [18, 216] on div at bounding box center [22, 219] width 15 height 15
click at [231, 365] on icon at bounding box center [231, 437] width 10 height 10
click at [482, 365] on icon at bounding box center [484, 437] width 10 height 10
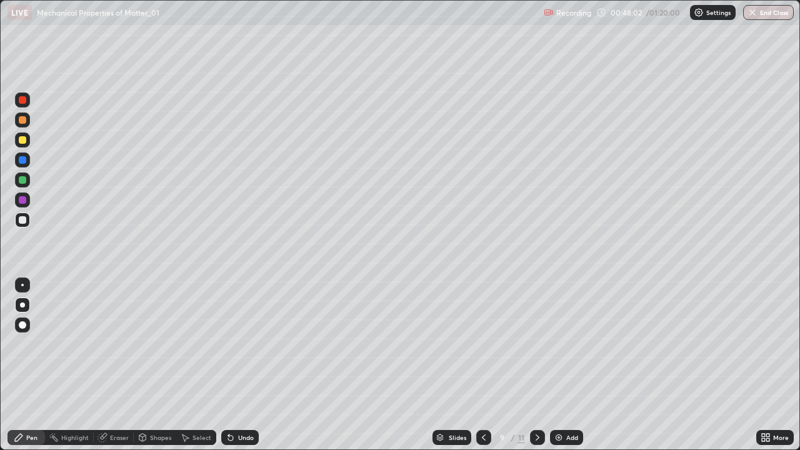
click at [482, 365] on icon at bounding box center [484, 437] width 10 height 10
click at [482, 365] on icon at bounding box center [484, 437] width 4 height 6
click at [537, 365] on icon at bounding box center [537, 437] width 10 height 10
click at [537, 365] on icon at bounding box center [538, 437] width 4 height 6
click at [536, 365] on icon at bounding box center [537, 437] width 10 height 10
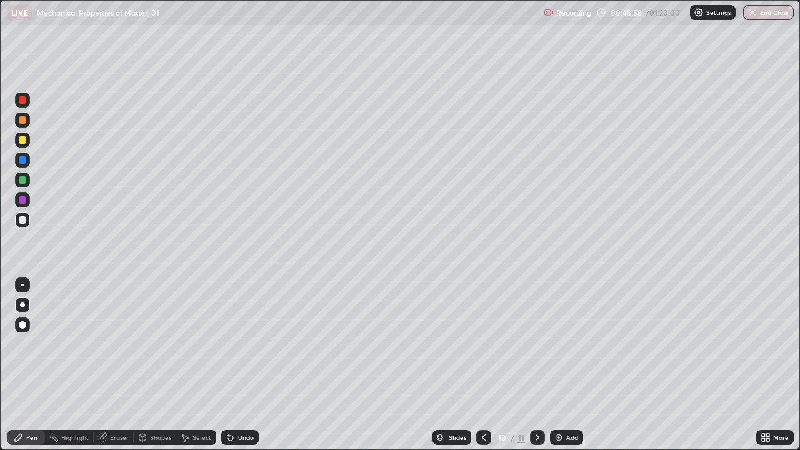
click at [532, 365] on icon at bounding box center [537, 437] width 10 height 10
click at [199, 365] on div "Select" at bounding box center [201, 437] width 19 height 6
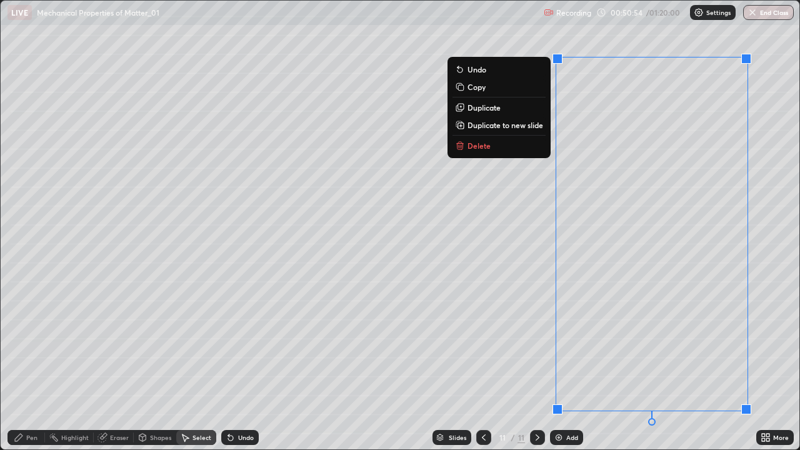
click at [516, 149] on button "Delete" at bounding box center [498, 145] width 93 height 15
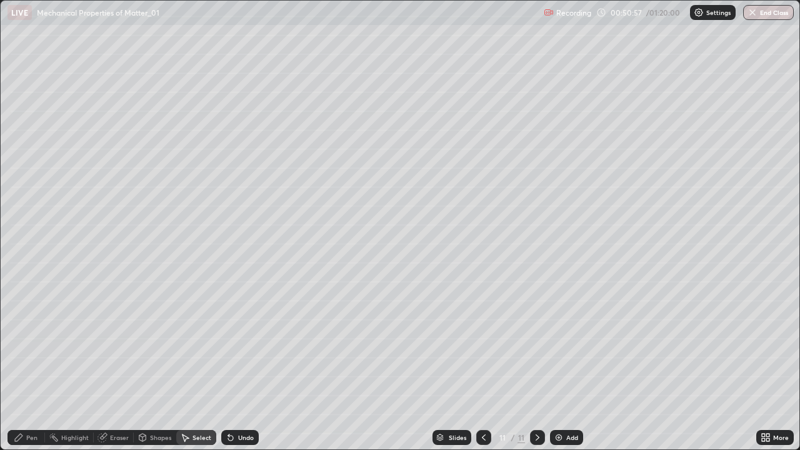
click at [29, 365] on div "Pen" at bounding box center [31, 437] width 11 height 6
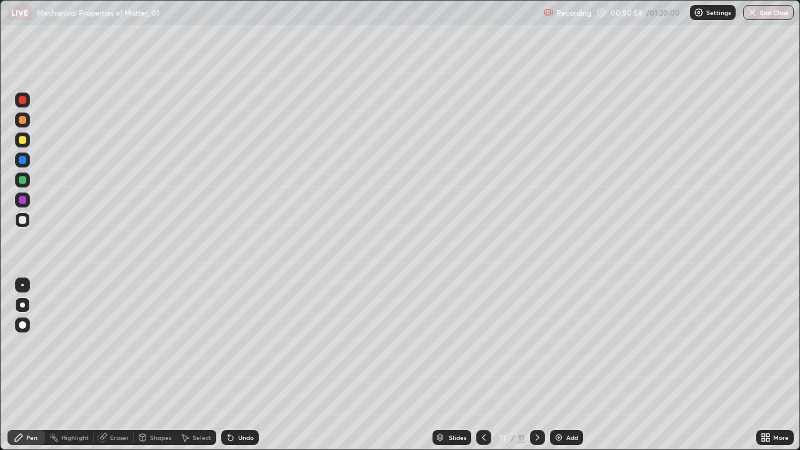
click at [19, 145] on div at bounding box center [22, 139] width 15 height 15
click at [238, 365] on div "Undo" at bounding box center [246, 437] width 16 height 6
click at [235, 365] on div "Undo" at bounding box center [239, 437] width 37 height 15
click at [232, 365] on icon at bounding box center [231, 437] width 10 height 10
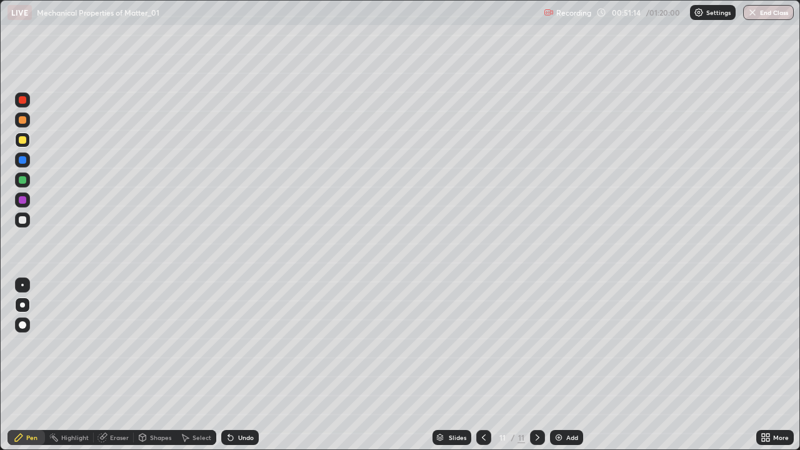
click at [232, 365] on icon at bounding box center [231, 437] width 10 height 10
click at [234, 365] on icon at bounding box center [231, 437] width 10 height 10
click at [231, 365] on div "Undo" at bounding box center [237, 437] width 42 height 25
click at [769, 365] on icon at bounding box center [767, 435] width 3 height 3
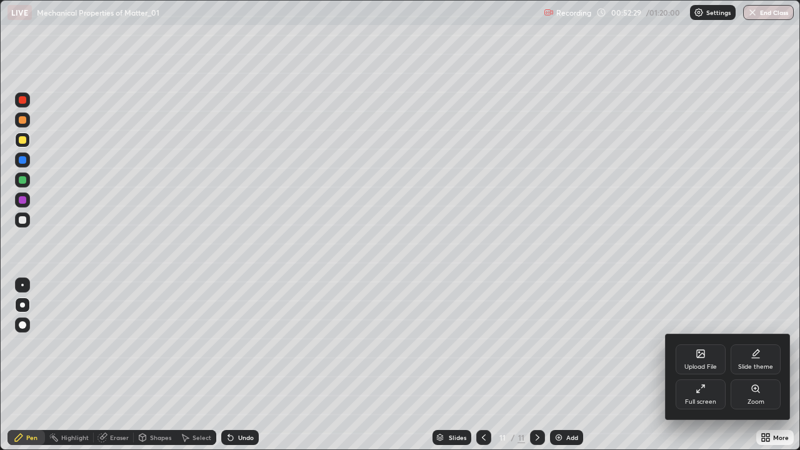
click at [708, 365] on div "Full screen" at bounding box center [700, 394] width 50 height 30
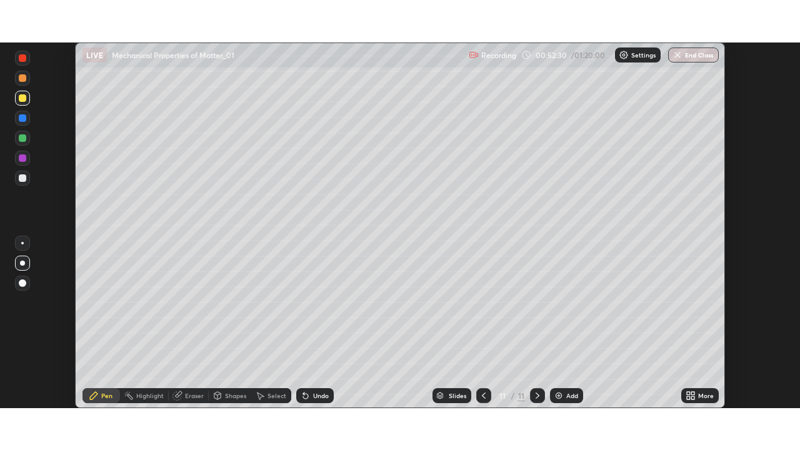
scroll to position [62122, 61688]
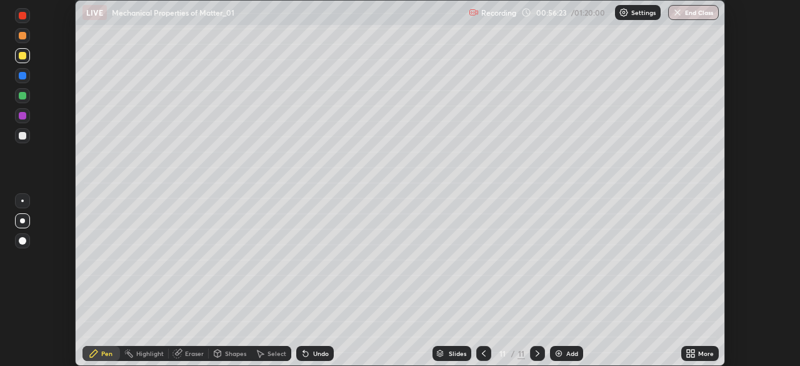
click at [700, 351] on div "More" at bounding box center [706, 353] width 16 height 6
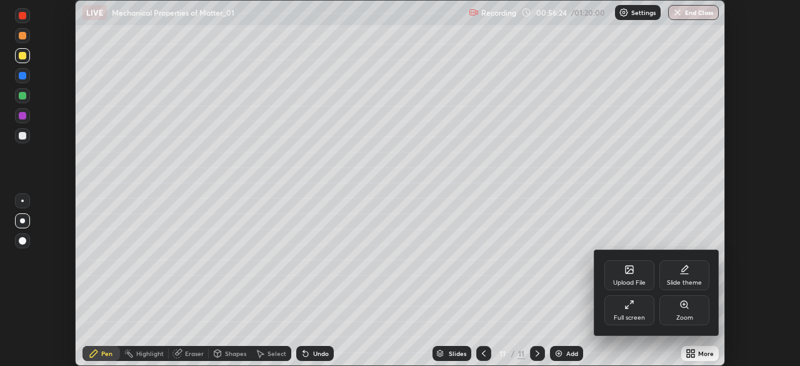
click at [619, 309] on div "Full screen" at bounding box center [629, 310] width 50 height 30
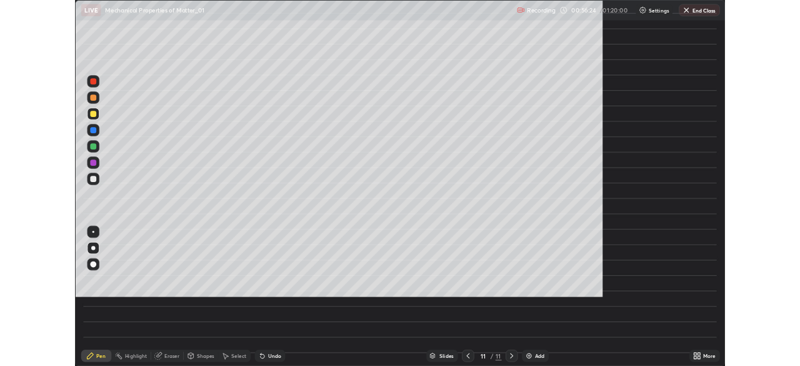
scroll to position [450, 800]
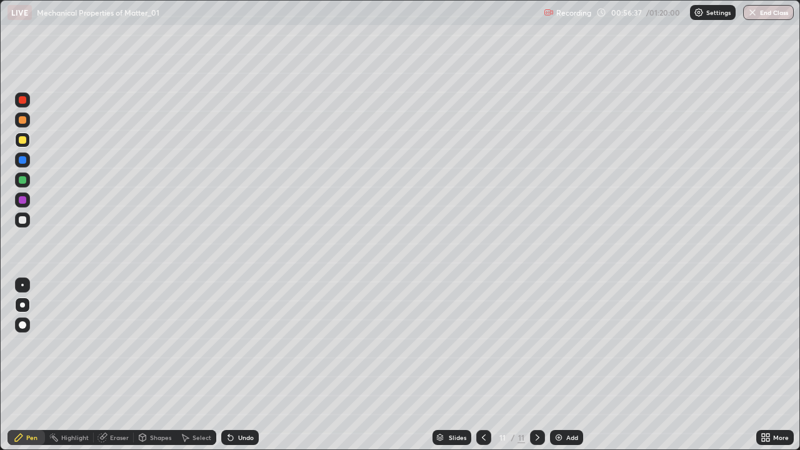
click at [22, 219] on div at bounding box center [22, 219] width 7 height 7
click at [768, 365] on icon at bounding box center [767, 435] width 3 height 3
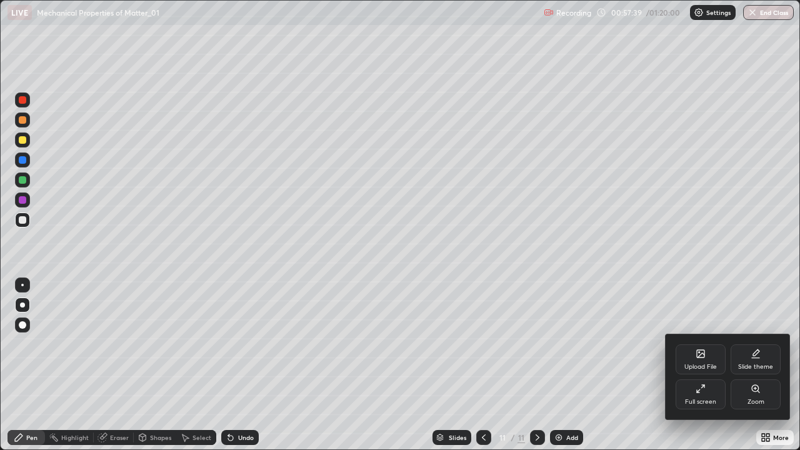
click at [701, 365] on div "Full screen" at bounding box center [700, 394] width 50 height 30
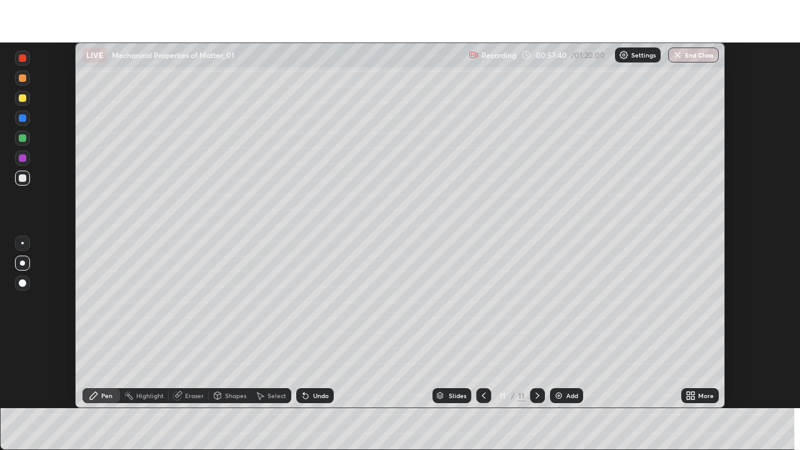
scroll to position [62122, 61688]
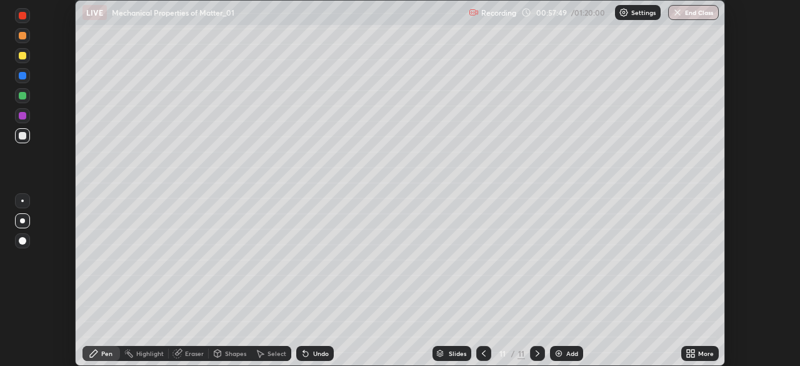
click at [704, 353] on div "More" at bounding box center [706, 353] width 16 height 6
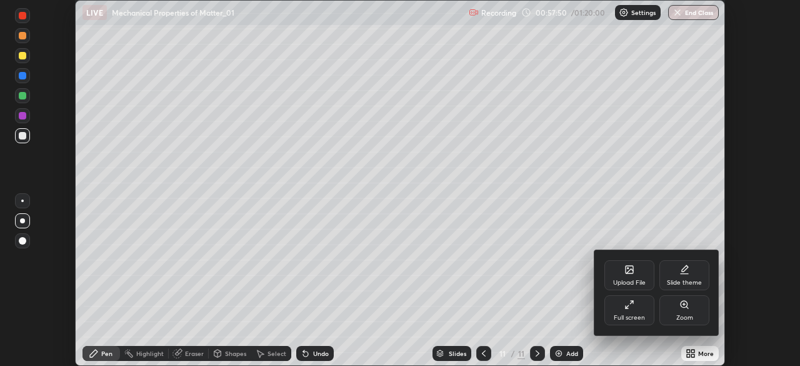
click at [643, 314] on div "Full screen" at bounding box center [629, 317] width 31 height 6
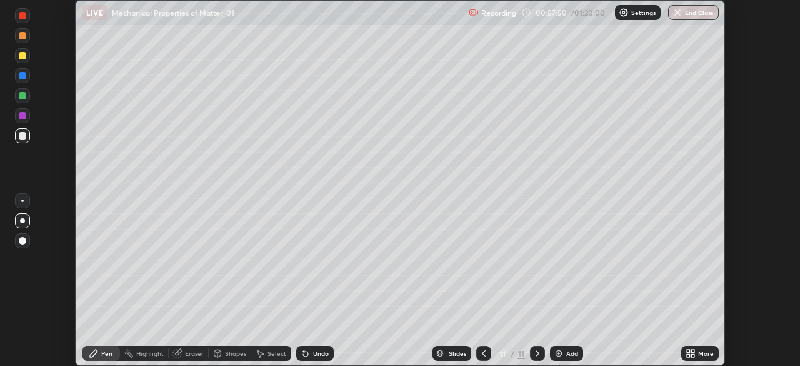
scroll to position [450, 800]
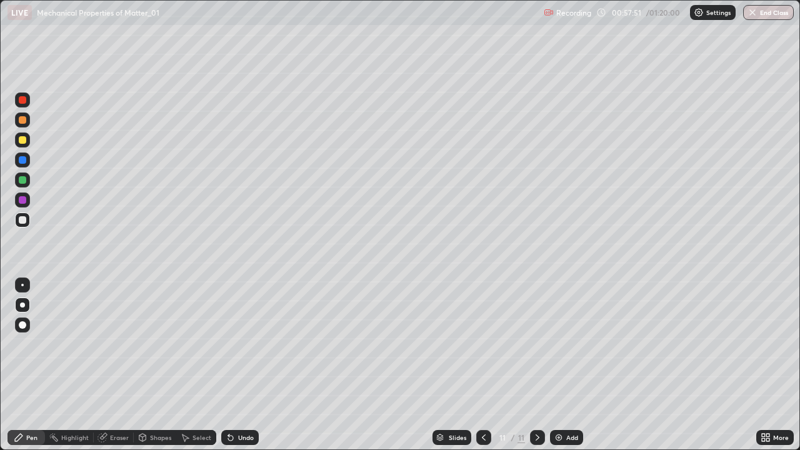
click at [199, 365] on div "Select" at bounding box center [201, 437] width 19 height 6
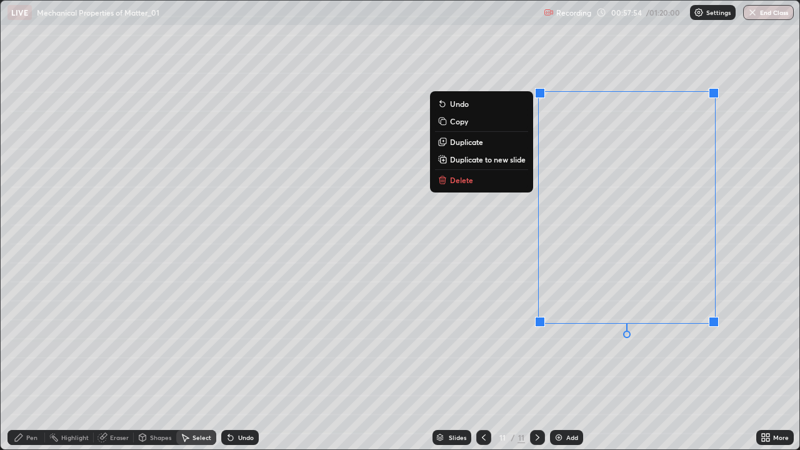
click at [505, 186] on button "Delete" at bounding box center [481, 179] width 93 height 15
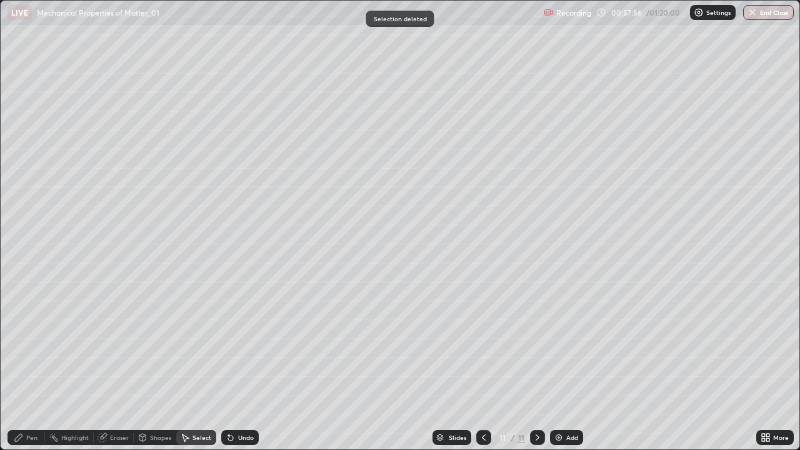
click at [29, 365] on div "Pen" at bounding box center [31, 437] width 11 height 6
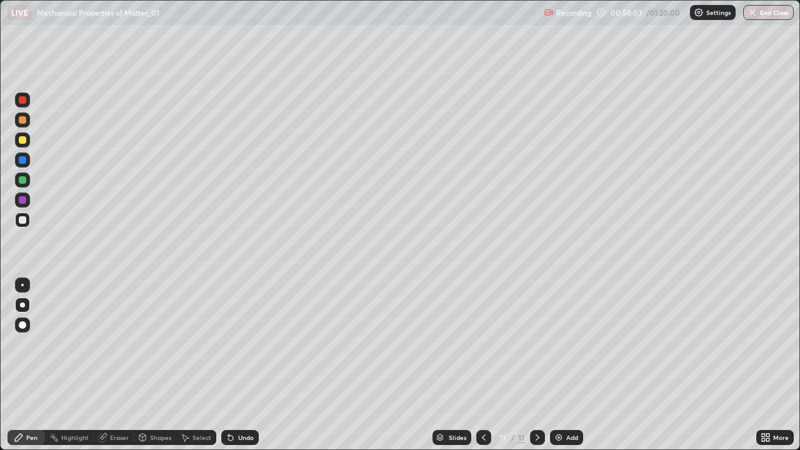
click at [26, 139] on div at bounding box center [22, 139] width 7 height 7
click at [196, 365] on div "Select" at bounding box center [201, 437] width 19 height 6
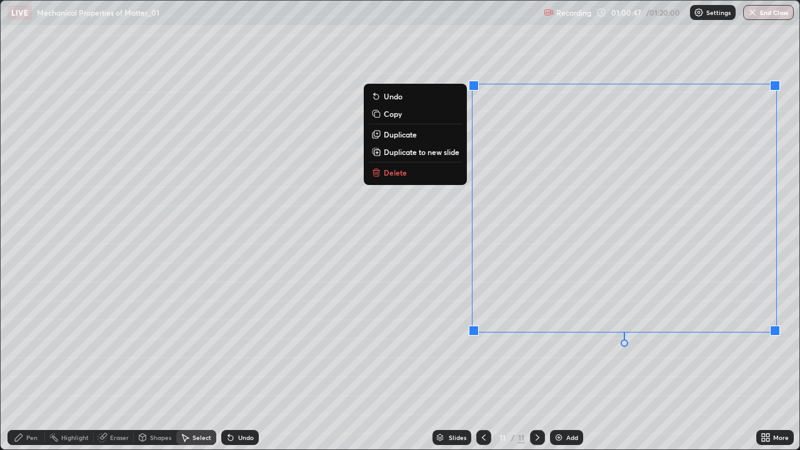
click at [418, 171] on button "Delete" at bounding box center [415, 172] width 93 height 15
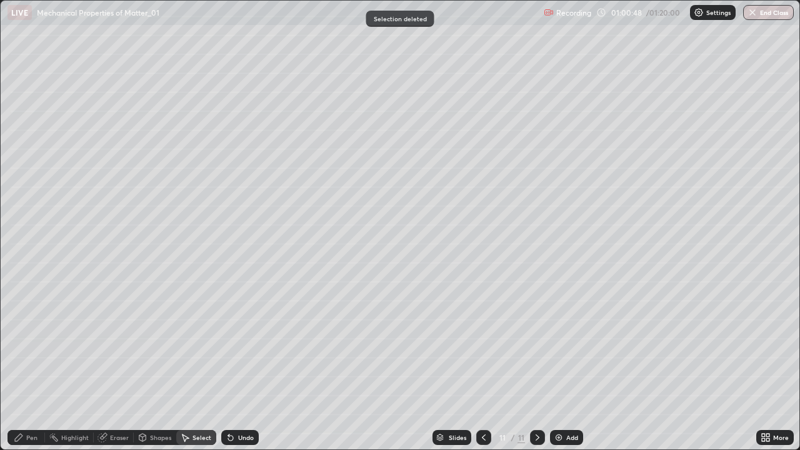
click at [30, 365] on div "Pen" at bounding box center [31, 437] width 11 height 6
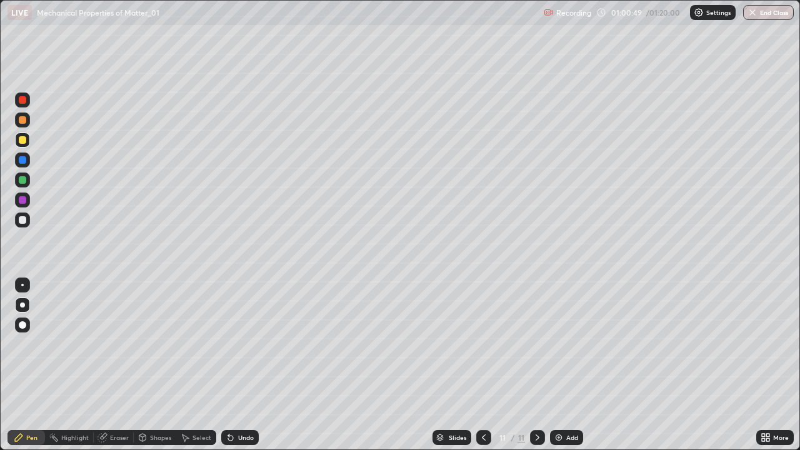
click at [23, 221] on div at bounding box center [22, 219] width 7 height 7
click at [244, 365] on div "Undo" at bounding box center [246, 437] width 16 height 6
click at [243, 365] on div "Undo" at bounding box center [239, 437] width 37 height 15
click at [199, 365] on div "Select" at bounding box center [201, 437] width 19 height 6
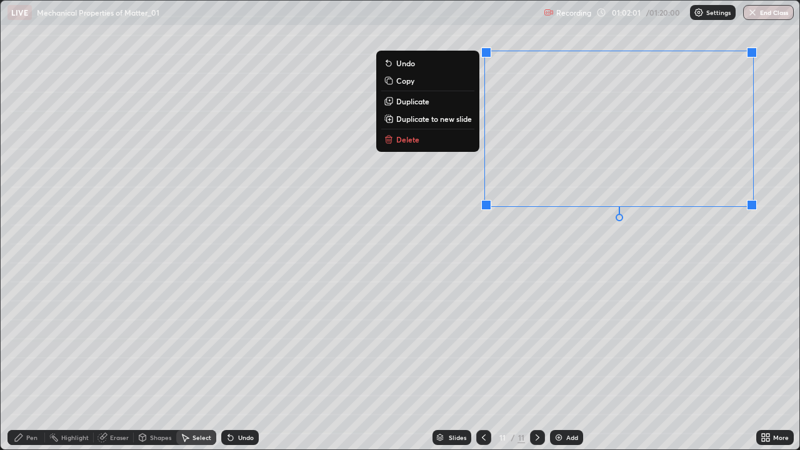
click at [415, 119] on p "Duplicate to new slide" at bounding box center [434, 119] width 76 height 10
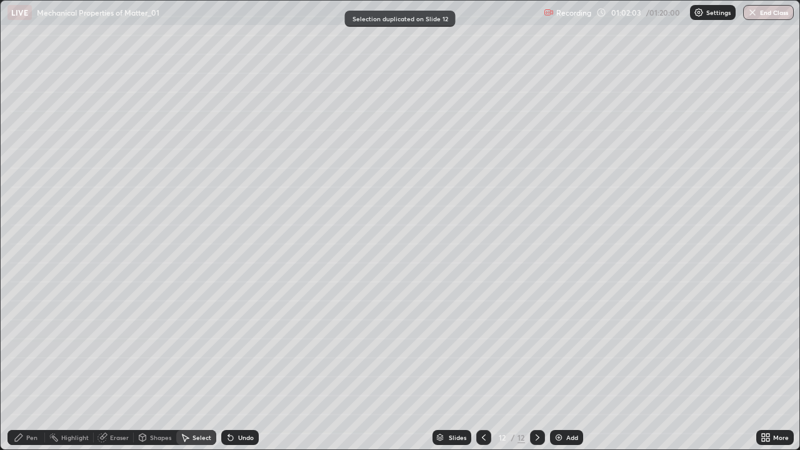
click at [31, 365] on div "Pen" at bounding box center [25, 437] width 37 height 15
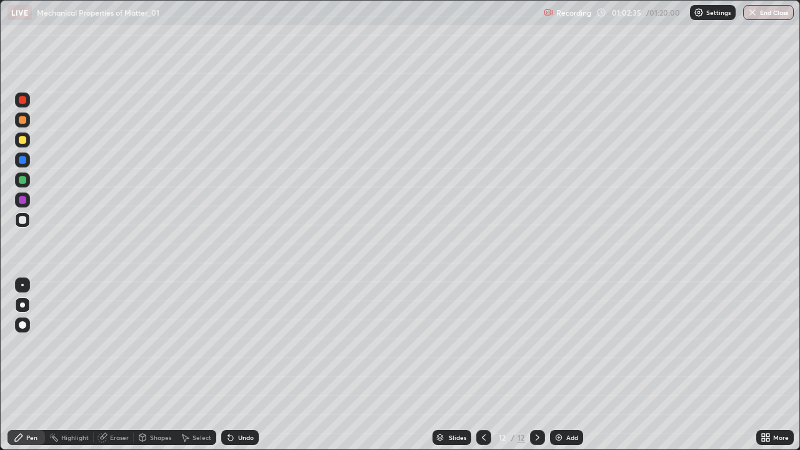
click at [238, 365] on div "Undo" at bounding box center [246, 437] width 16 height 6
click at [536, 365] on icon at bounding box center [538, 437] width 4 height 6
click at [559, 365] on img at bounding box center [559, 437] width 10 height 10
click at [482, 365] on icon at bounding box center [484, 437] width 10 height 10
click at [194, 365] on div "Select" at bounding box center [201, 437] width 19 height 6
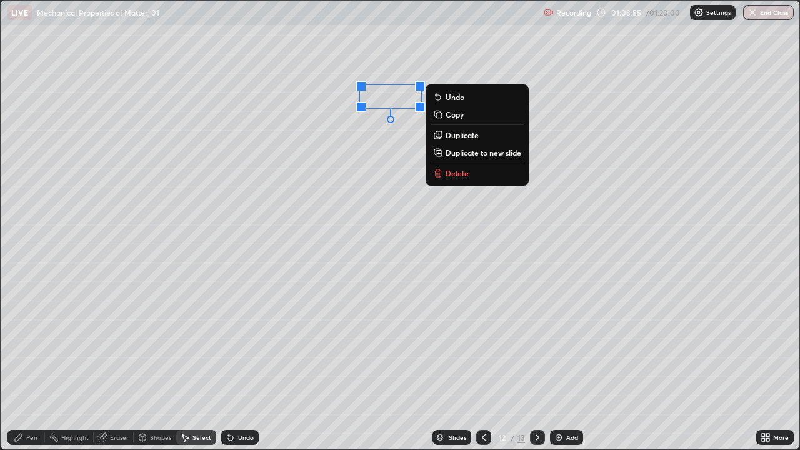
click at [446, 176] on p "Delete" at bounding box center [457, 173] width 23 height 10
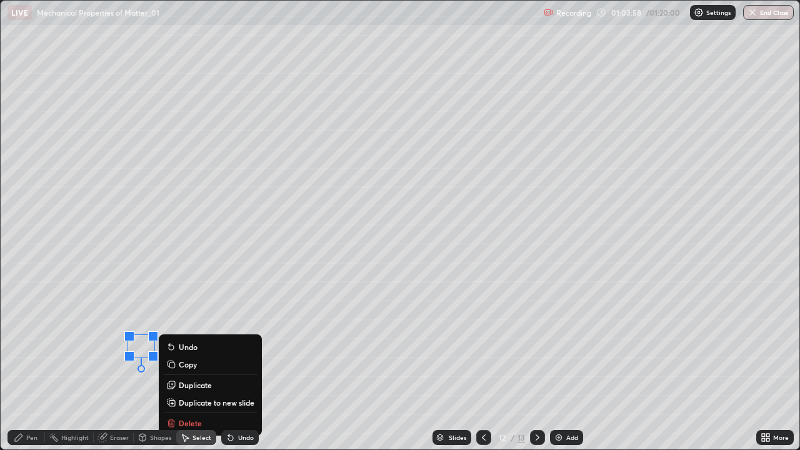
click at [117, 365] on div "Eraser" at bounding box center [119, 437] width 19 height 6
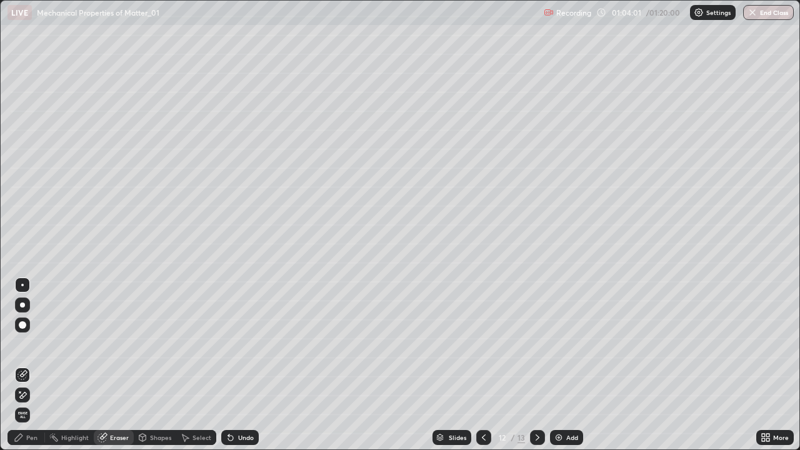
click at [19, 365] on icon at bounding box center [22, 395] width 10 height 11
click at [29, 365] on div "Pen" at bounding box center [31, 437] width 11 height 6
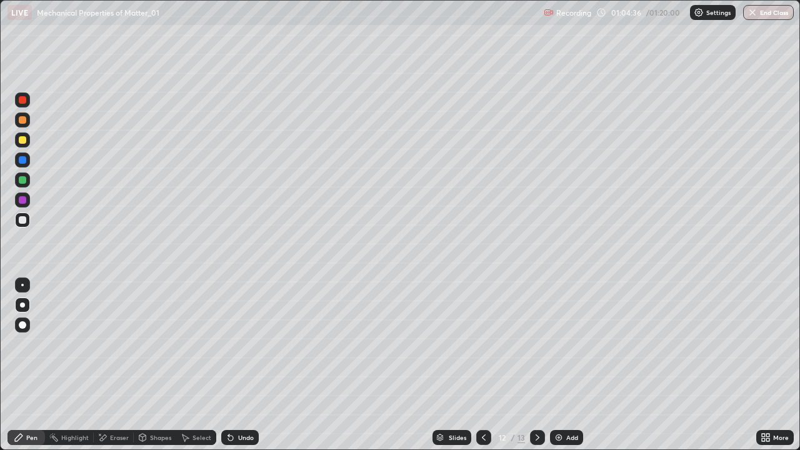
click at [239, 365] on div "Undo" at bounding box center [246, 437] width 16 height 6
click at [197, 365] on div "Select" at bounding box center [201, 437] width 19 height 6
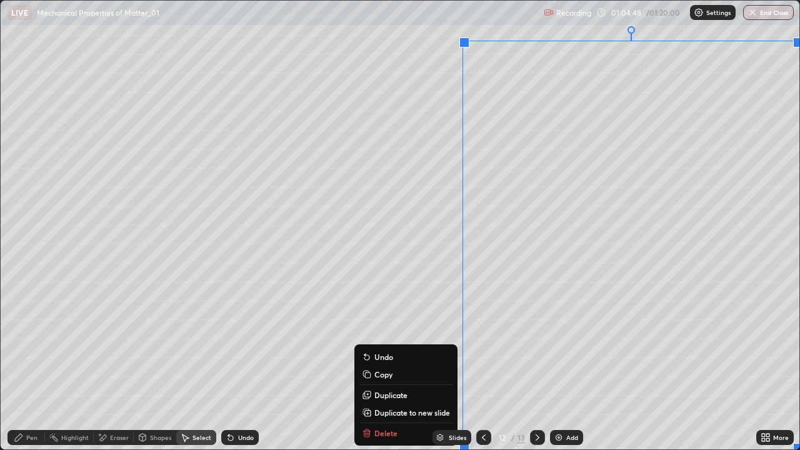
click at [379, 365] on div "Slides 12 / 13 Add" at bounding box center [507, 437] width 497 height 25
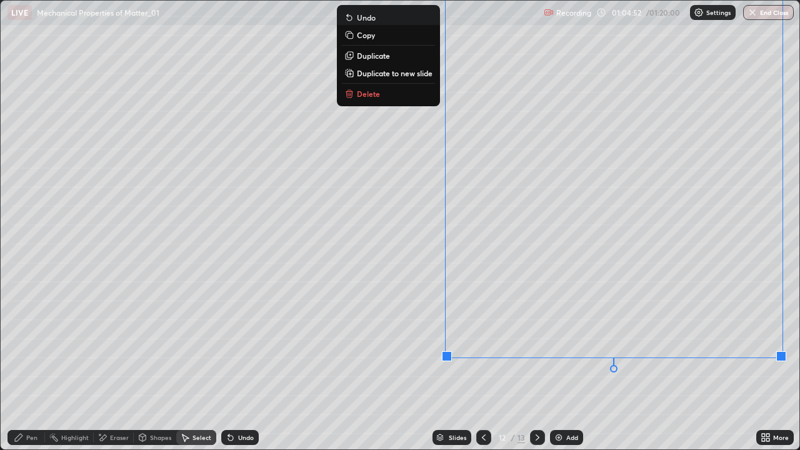
click at [394, 98] on button "Delete" at bounding box center [388, 93] width 93 height 15
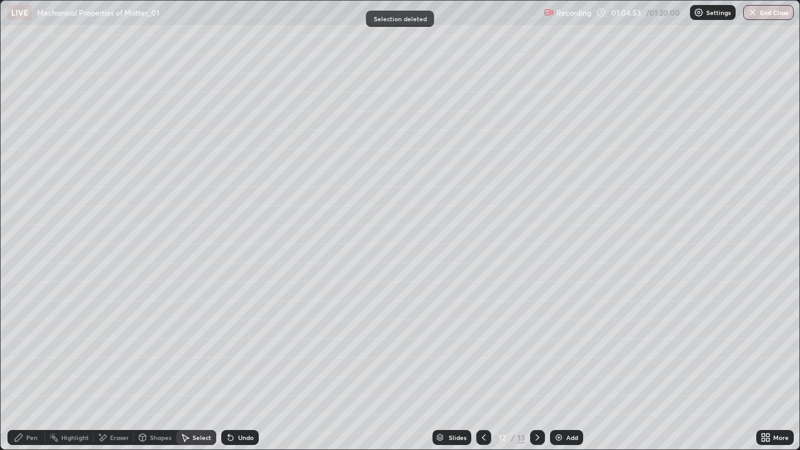
click at [30, 365] on div "Pen" at bounding box center [31, 437] width 11 height 6
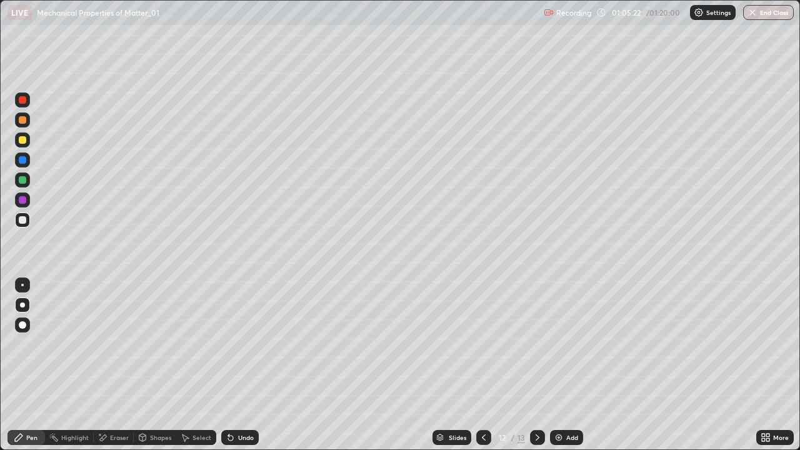
click at [773, 365] on div "More" at bounding box center [781, 437] width 16 height 6
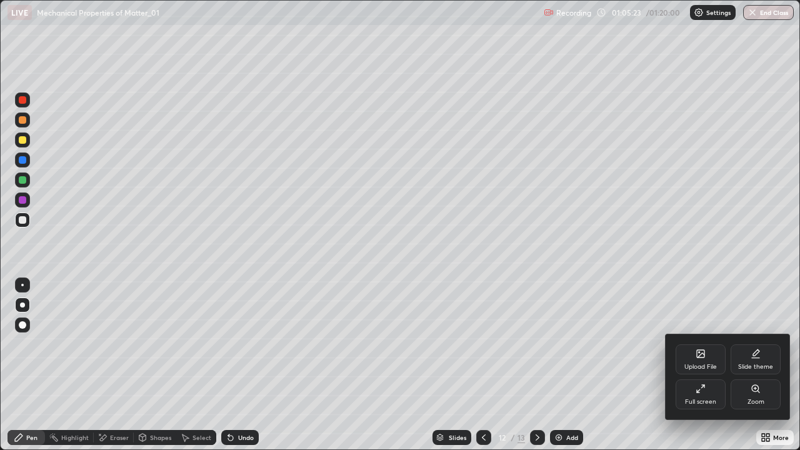
click at [708, 365] on div "Full screen" at bounding box center [700, 402] width 31 height 6
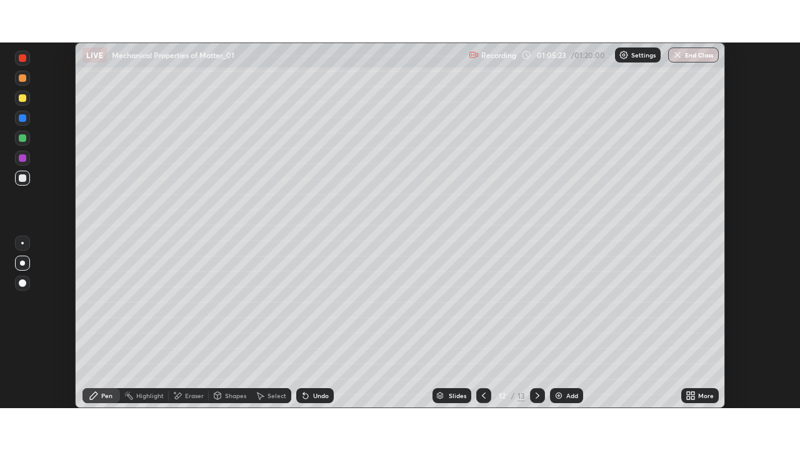
scroll to position [62122, 61688]
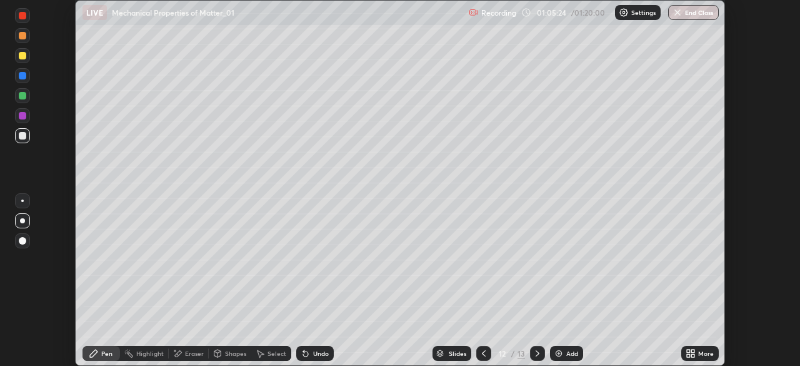
click at [707, 356] on div "More" at bounding box center [706, 353] width 16 height 6
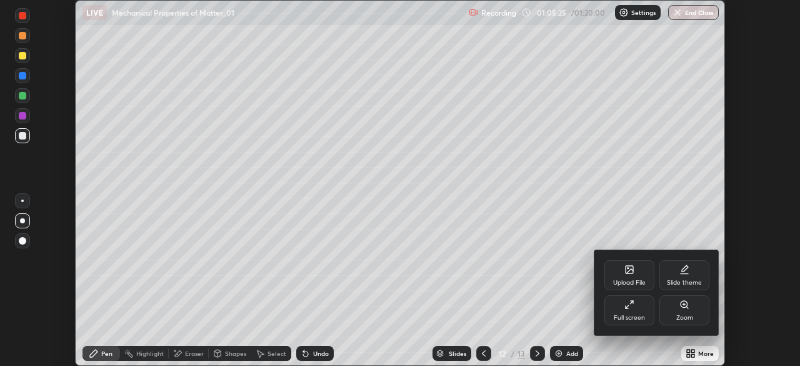
click at [640, 314] on div "Full screen" at bounding box center [629, 317] width 31 height 6
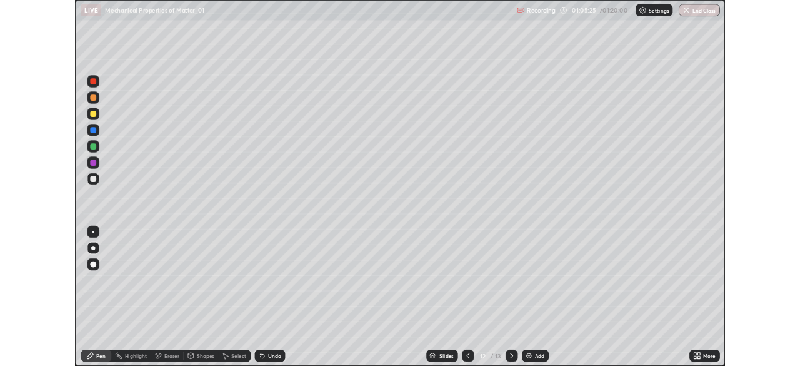
scroll to position [450, 800]
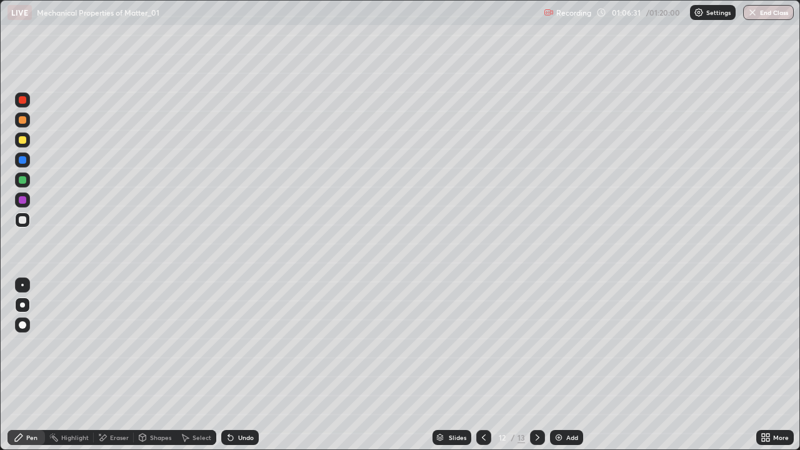
click at [111, 365] on div "Eraser" at bounding box center [119, 437] width 19 height 6
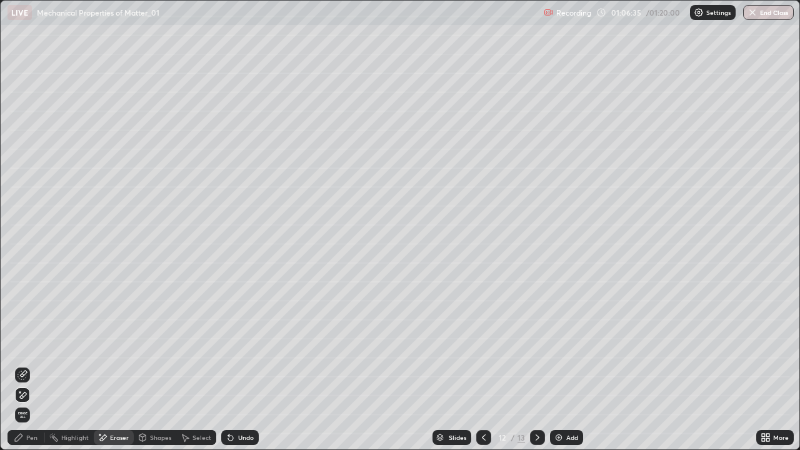
click at [30, 365] on div "Pen" at bounding box center [31, 437] width 11 height 6
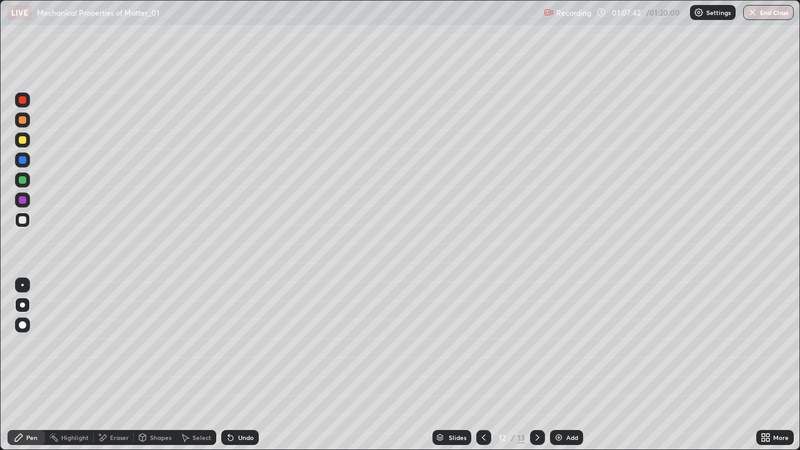
click at [198, 365] on div "Select" at bounding box center [201, 437] width 19 height 6
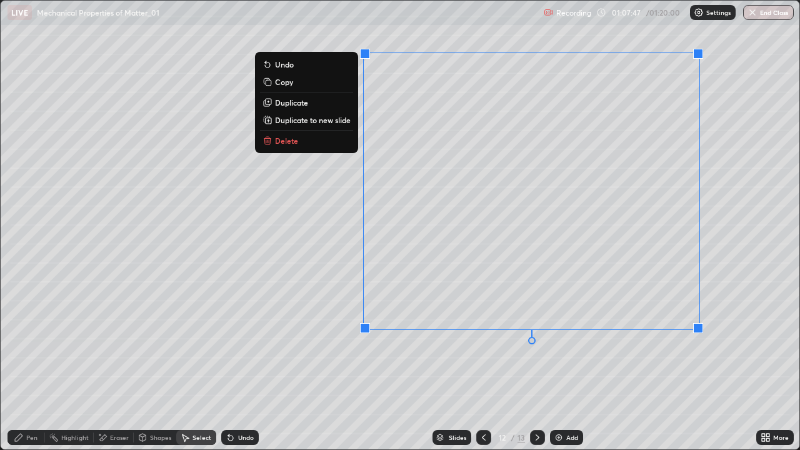
click at [302, 121] on p "Duplicate to new slide" at bounding box center [313, 120] width 76 height 10
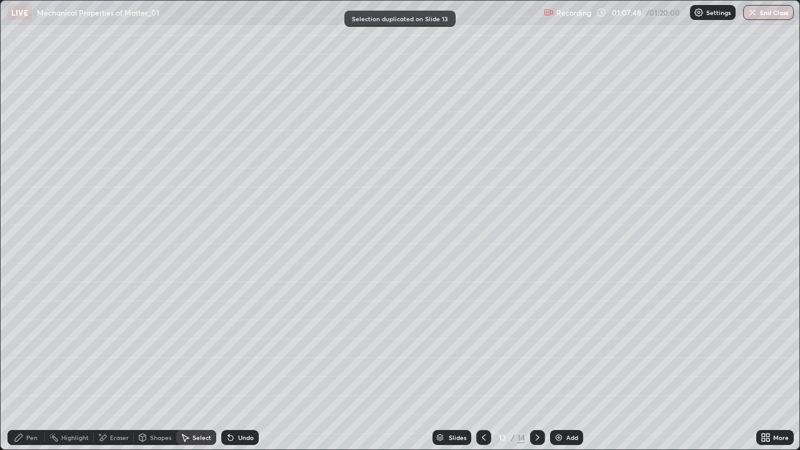
click at [20, 365] on icon at bounding box center [18, 437] width 7 height 7
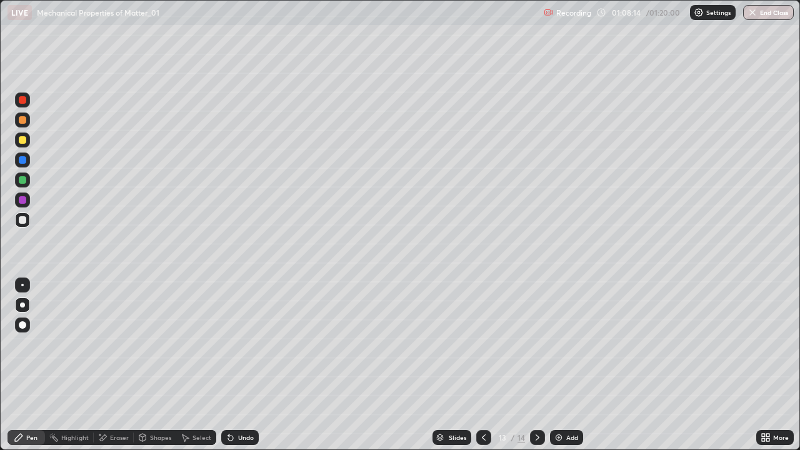
click at [232, 365] on icon at bounding box center [231, 437] width 10 height 10
click at [235, 365] on div "Undo" at bounding box center [239, 437] width 37 height 15
click at [234, 365] on div "Undo" at bounding box center [239, 437] width 37 height 15
click at [240, 365] on div "Undo" at bounding box center [246, 437] width 16 height 6
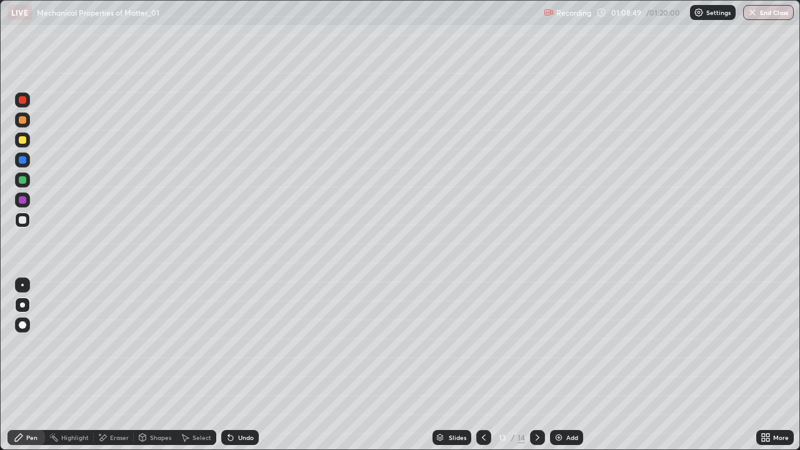
click at [238, 365] on div "Undo" at bounding box center [246, 437] width 16 height 6
click at [234, 365] on div "Undo" at bounding box center [239, 437] width 37 height 15
click at [242, 365] on div "Undo" at bounding box center [246, 437] width 16 height 6
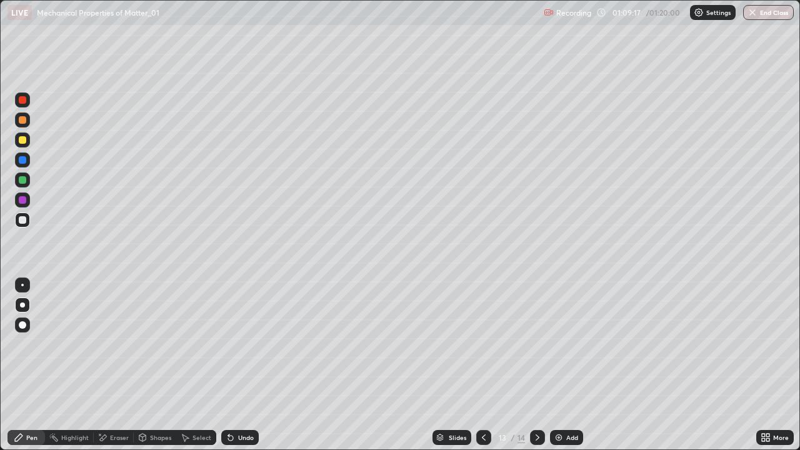
click at [236, 365] on div "Undo" at bounding box center [239, 437] width 37 height 15
click at [235, 365] on div "Undo" at bounding box center [239, 437] width 37 height 15
click at [236, 365] on div "Undo" at bounding box center [239, 437] width 37 height 15
click at [195, 365] on div "Select" at bounding box center [201, 437] width 19 height 6
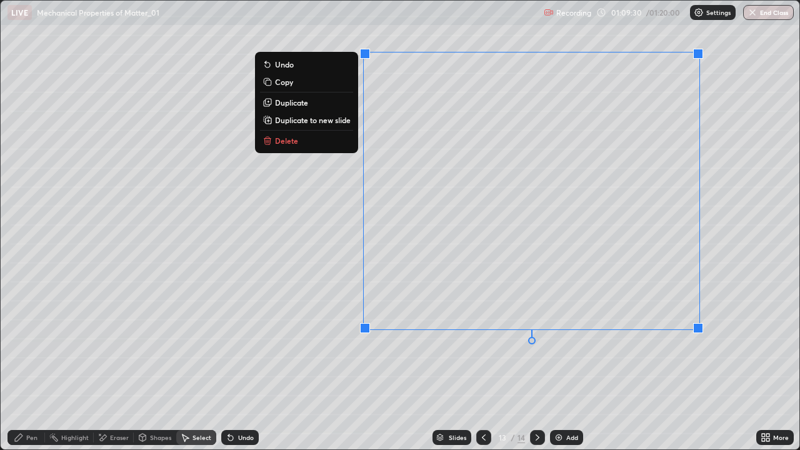
click at [336, 137] on button "Delete" at bounding box center [306, 140] width 93 height 15
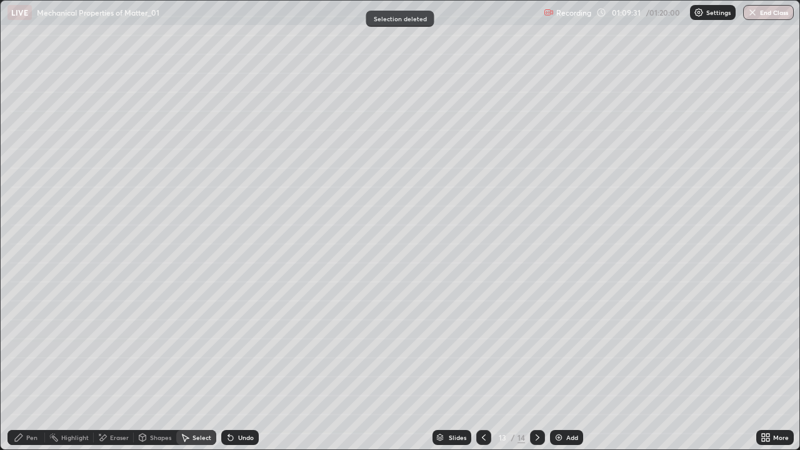
click at [32, 365] on div "Pen" at bounding box center [31, 437] width 11 height 6
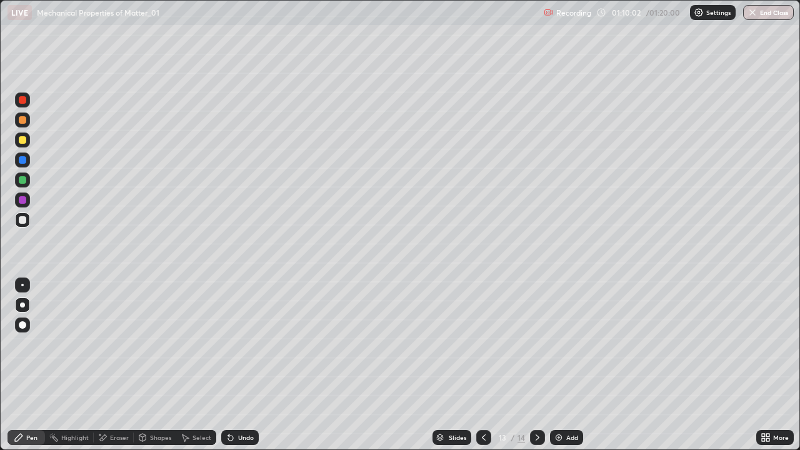
click at [121, 365] on div "Eraser" at bounding box center [119, 437] width 19 height 6
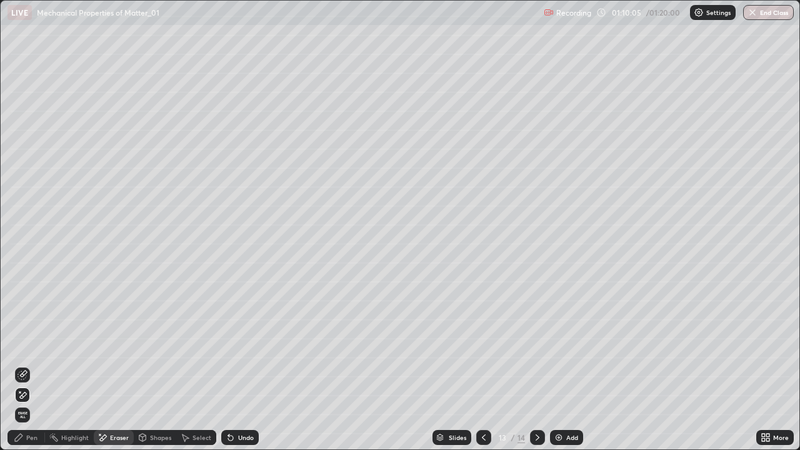
click at [35, 365] on div "Pen" at bounding box center [31, 437] width 11 height 6
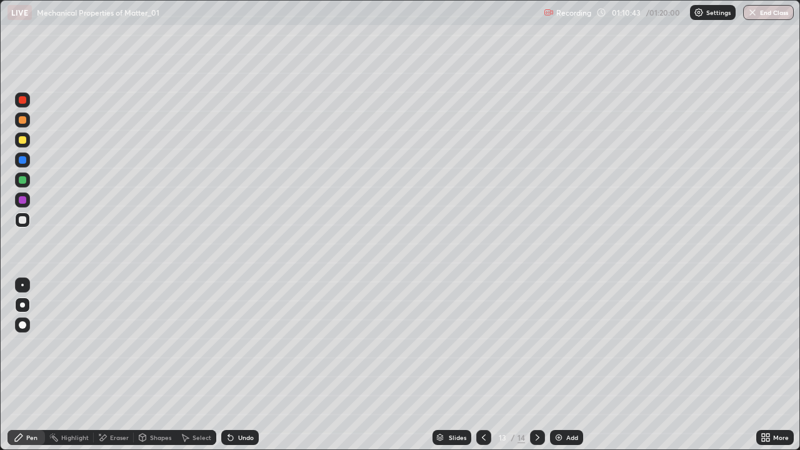
click at [239, 365] on div "Undo" at bounding box center [246, 437] width 16 height 6
click at [235, 365] on div "Undo" at bounding box center [239, 437] width 37 height 15
click at [241, 365] on div "Undo" at bounding box center [246, 437] width 16 height 6
click at [244, 365] on div "Undo" at bounding box center [239, 437] width 37 height 15
click at [246, 365] on div "Undo" at bounding box center [239, 437] width 37 height 15
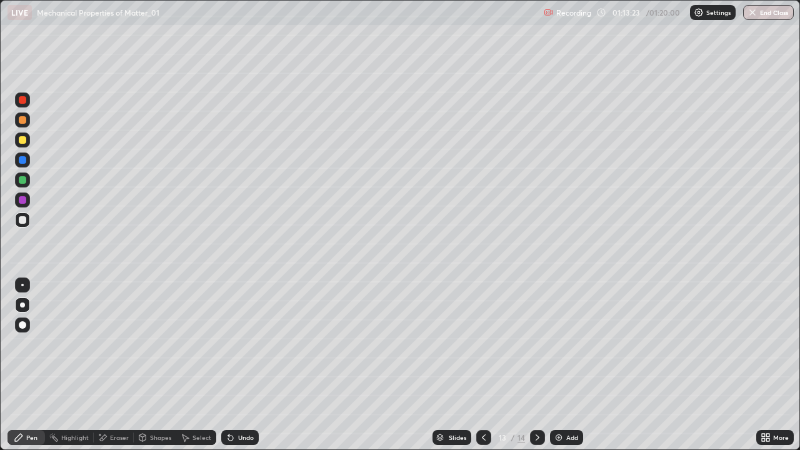
click at [536, 365] on icon at bounding box center [538, 437] width 4 height 6
click at [196, 365] on div "Select" at bounding box center [196, 437] width 40 height 15
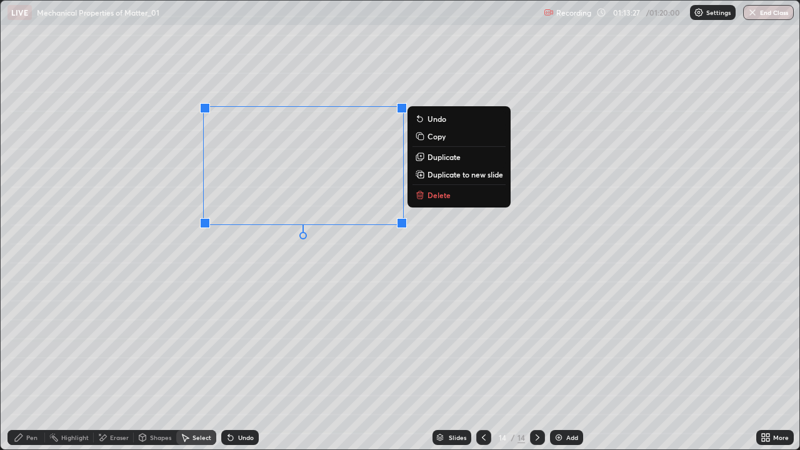
click at [442, 201] on button "Delete" at bounding box center [458, 194] width 93 height 15
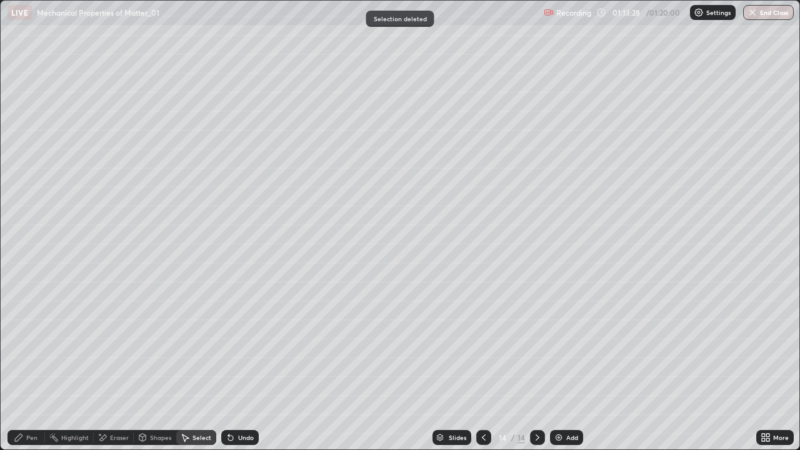
click at [25, 365] on div "Pen" at bounding box center [25, 437] width 37 height 15
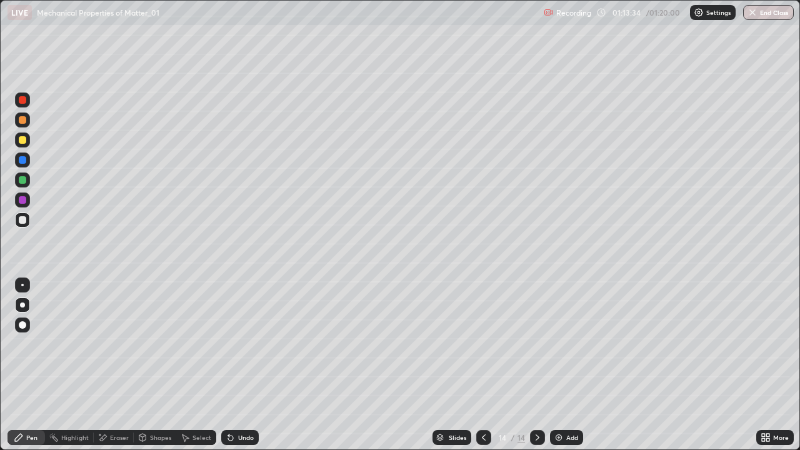
click at [236, 365] on div "Undo" at bounding box center [239, 437] width 37 height 15
click at [241, 365] on div "Undo" at bounding box center [239, 437] width 37 height 15
click at [234, 365] on icon at bounding box center [231, 437] width 10 height 10
click at [235, 365] on div "Undo" at bounding box center [239, 437] width 37 height 15
click at [237, 365] on div "Undo" at bounding box center [239, 437] width 37 height 15
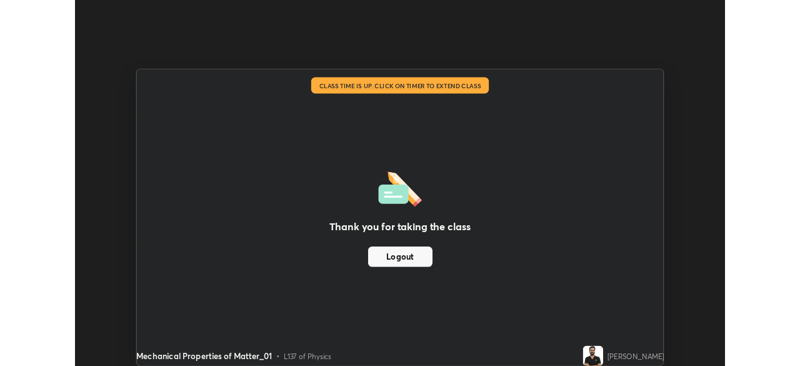
scroll to position [62122, 61688]
